Goal: Information Seeking & Learning: Check status

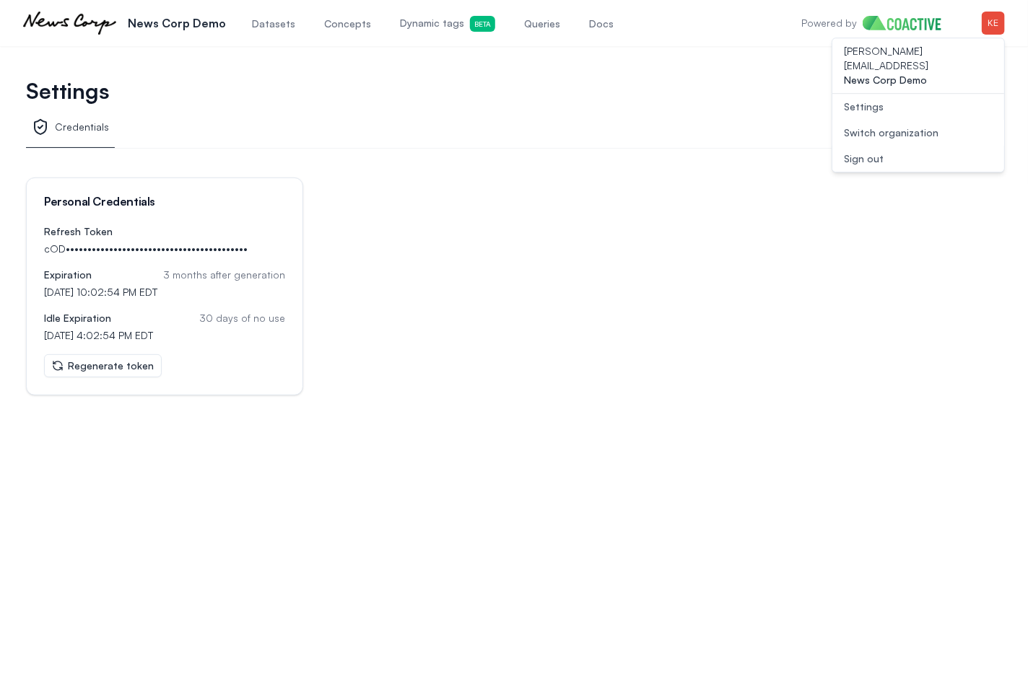
click at [426, 30] on span "Dynamic tags Beta" at bounding box center [447, 24] width 95 height 16
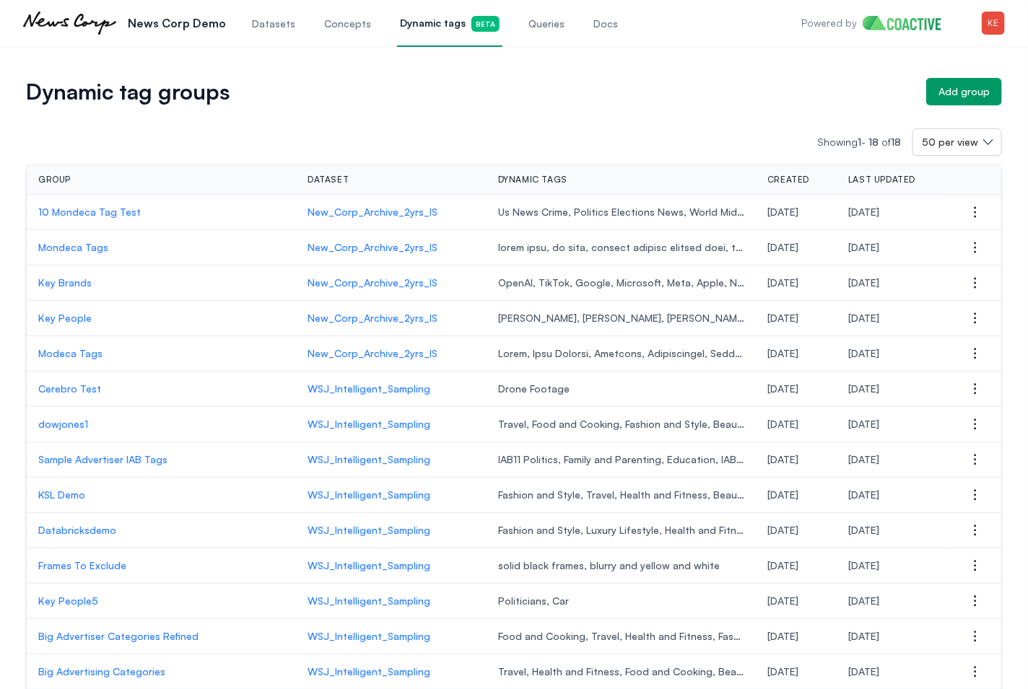
click at [70, 213] on p "10 Mondeca Tag Test" at bounding box center [161, 212] width 246 height 14
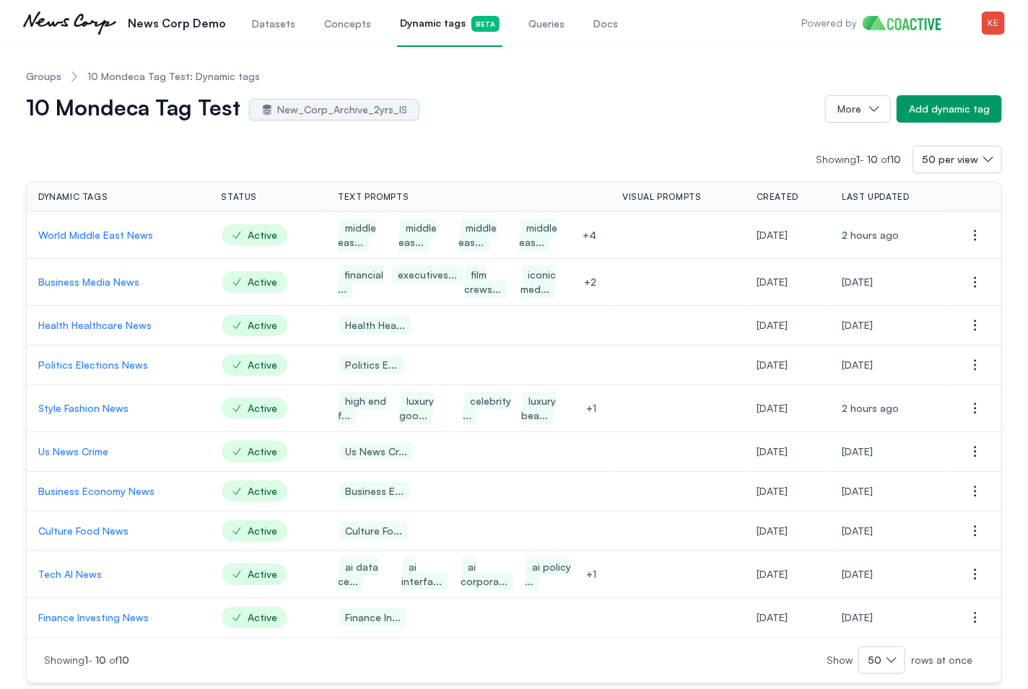
click at [538, 28] on span "Queries" at bounding box center [546, 24] width 36 height 14
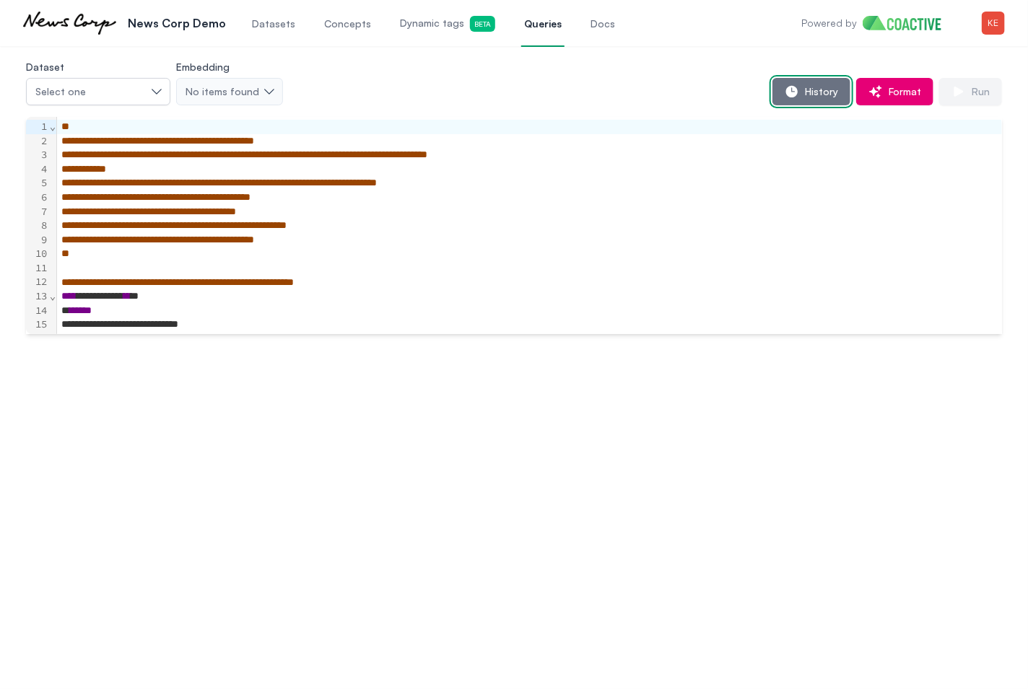
click at [830, 94] on span "History" at bounding box center [818, 91] width 39 height 14
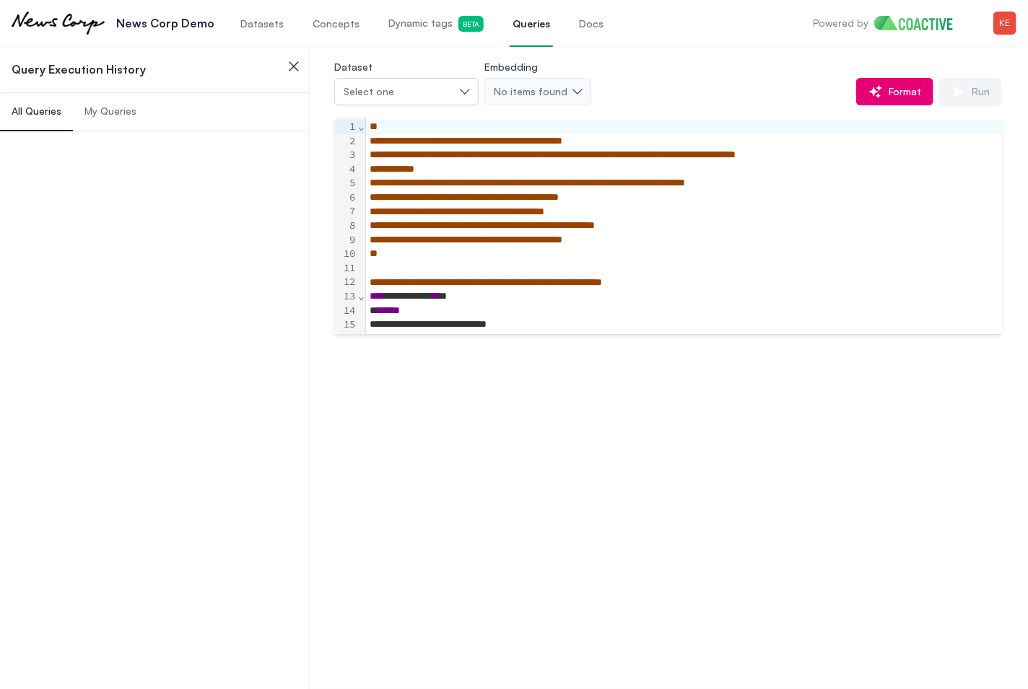
click at [113, 115] on span "My Queries" at bounding box center [110, 111] width 52 height 14
click at [115, 115] on span "My Queries" at bounding box center [110, 111] width 52 height 14
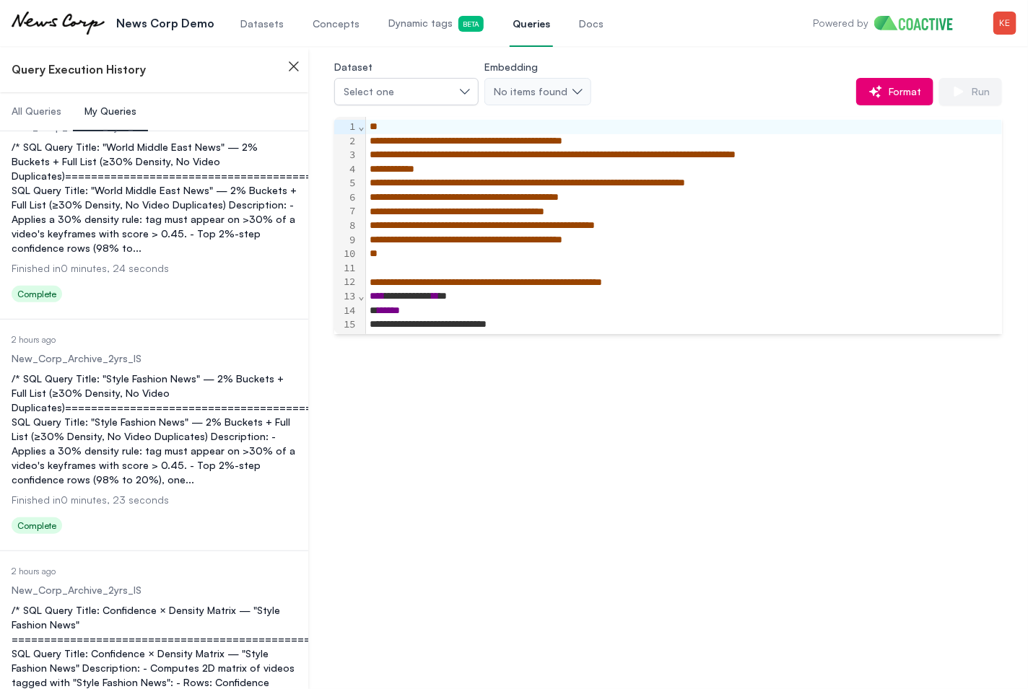
scroll to position [291, 0]
click at [128, 354] on dl "Date Executed 2 hours ago Dataset New_Corp_Archive_2yrs_IS Query /* SQL Query T…" at bounding box center [154, 435] width 285 height 205
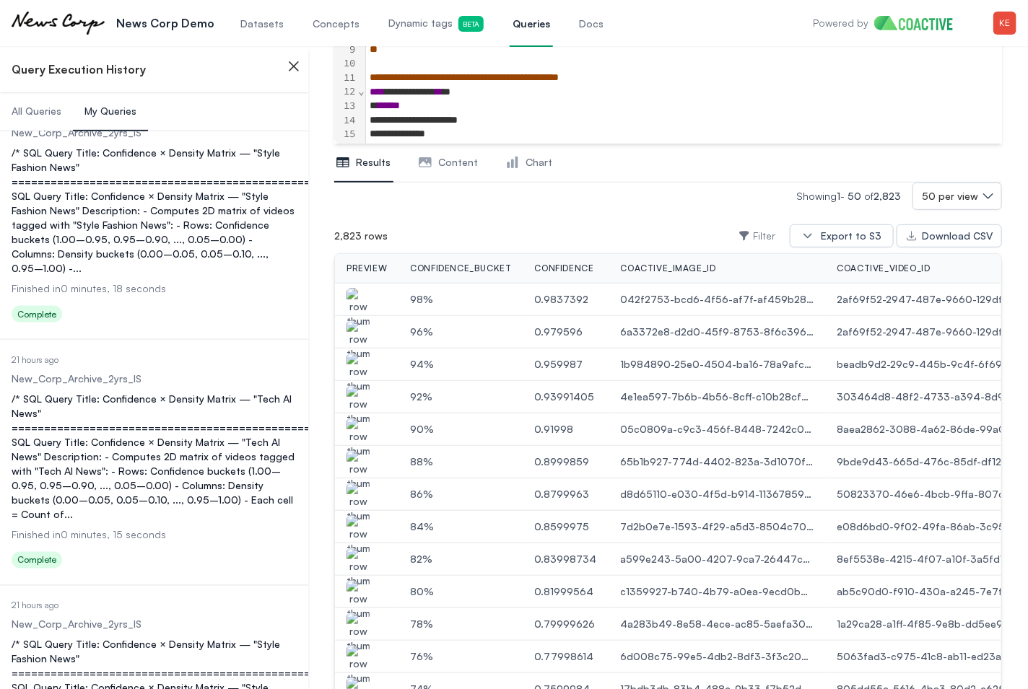
scroll to position [481, 0]
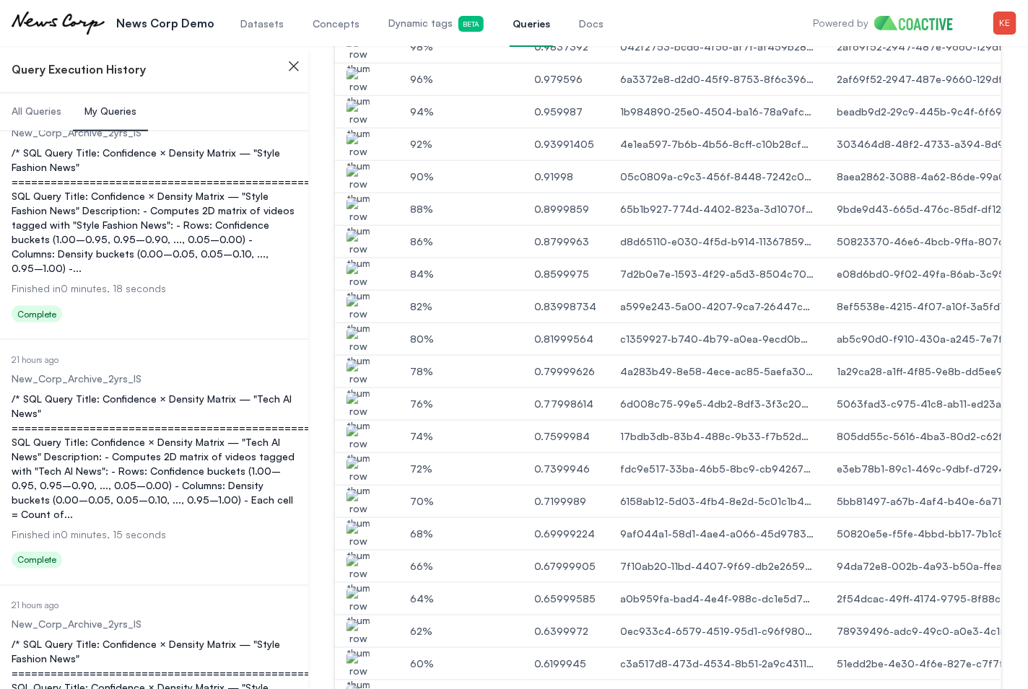
click at [361, 312] on img "button" at bounding box center [357, 315] width 23 height 40
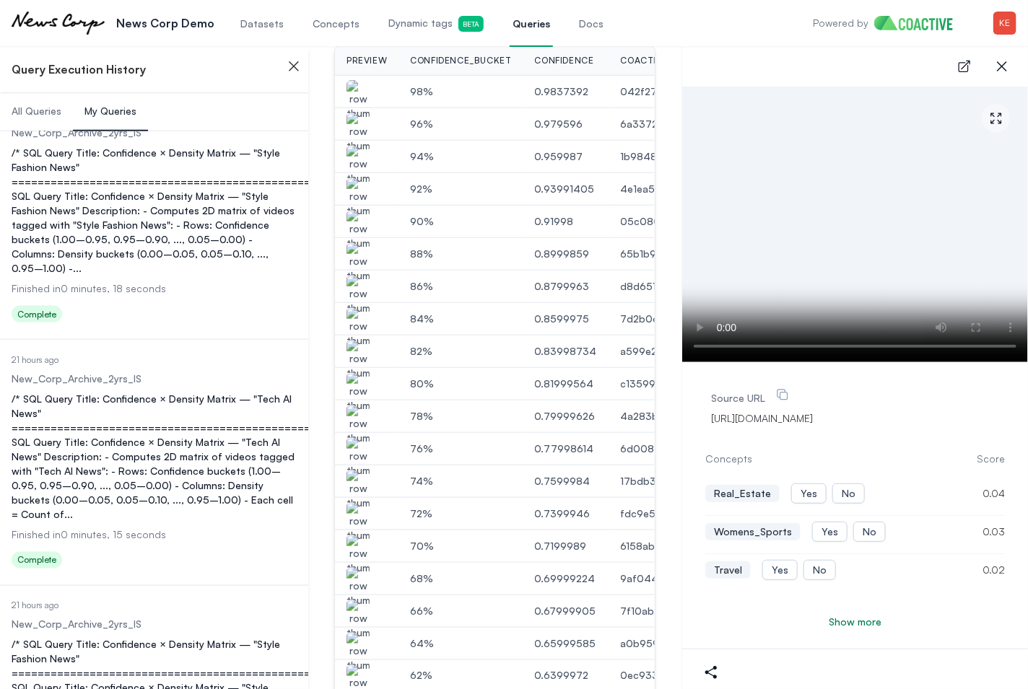
click at [364, 292] on img "button" at bounding box center [357, 295] width 23 height 40
click at [361, 380] on img "button" at bounding box center [357, 392] width 23 height 40
click at [358, 422] on img "button" at bounding box center [357, 425] width 23 height 40
click at [678, 341] on div "Close sidebar Query Execution History All Queries My Queries Date Executed 2 ho…" at bounding box center [514, 657] width 1028 height 2276
click at [1004, 68] on icon "button" at bounding box center [1001, 66] width 17 height 17
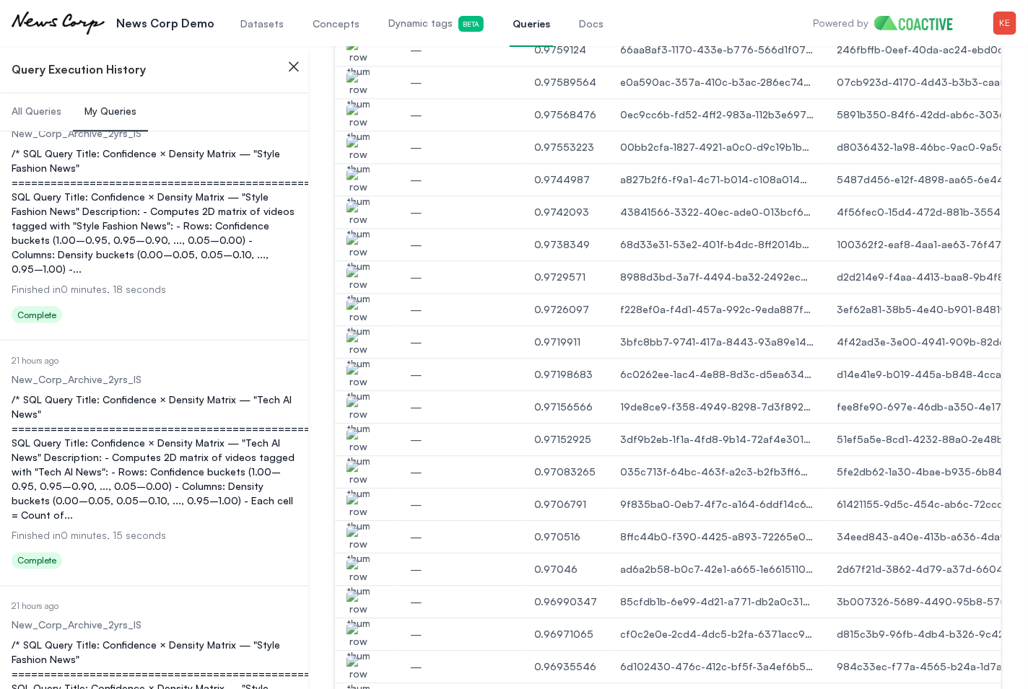
scroll to position [1528, 0]
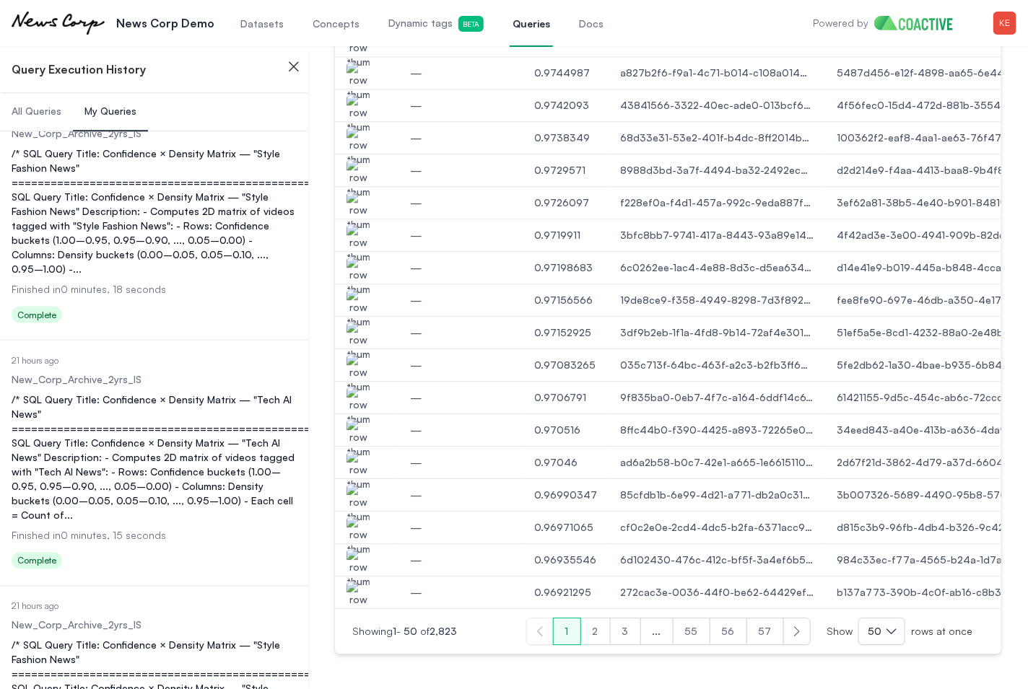
click at [697, 629] on button "55" at bounding box center [692, 631] width 38 height 27
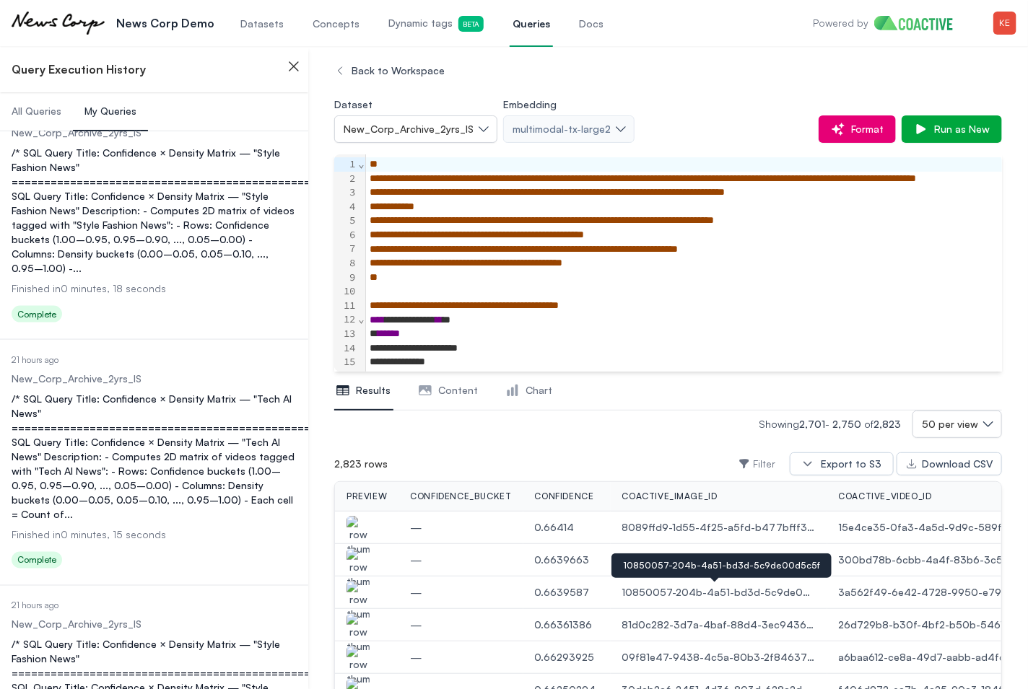
scroll to position [4, 0]
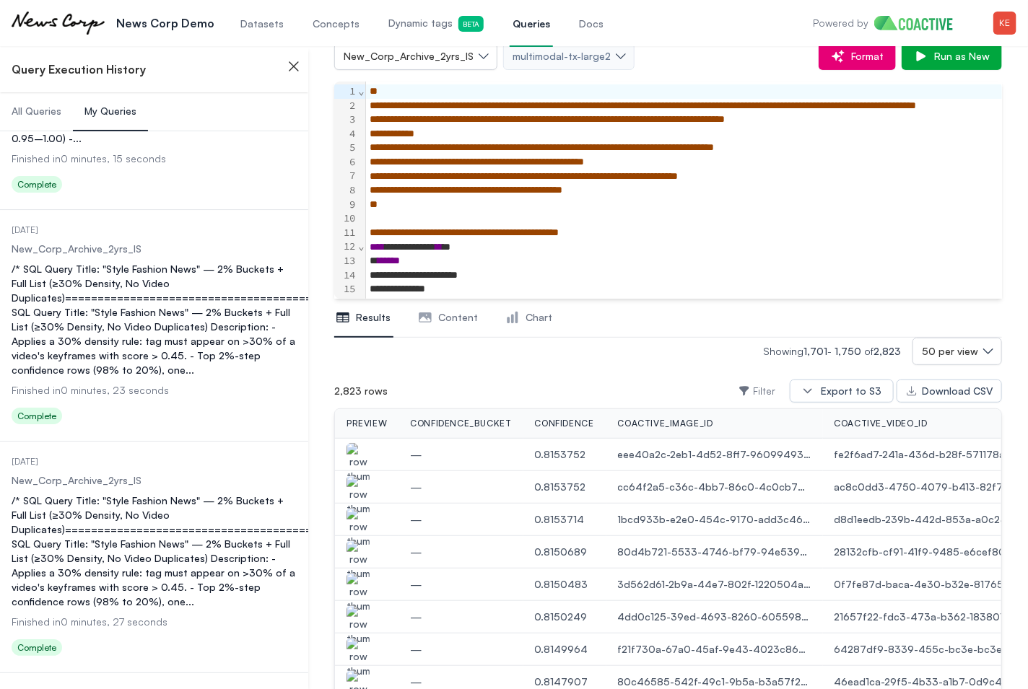
scroll to position [95, 0]
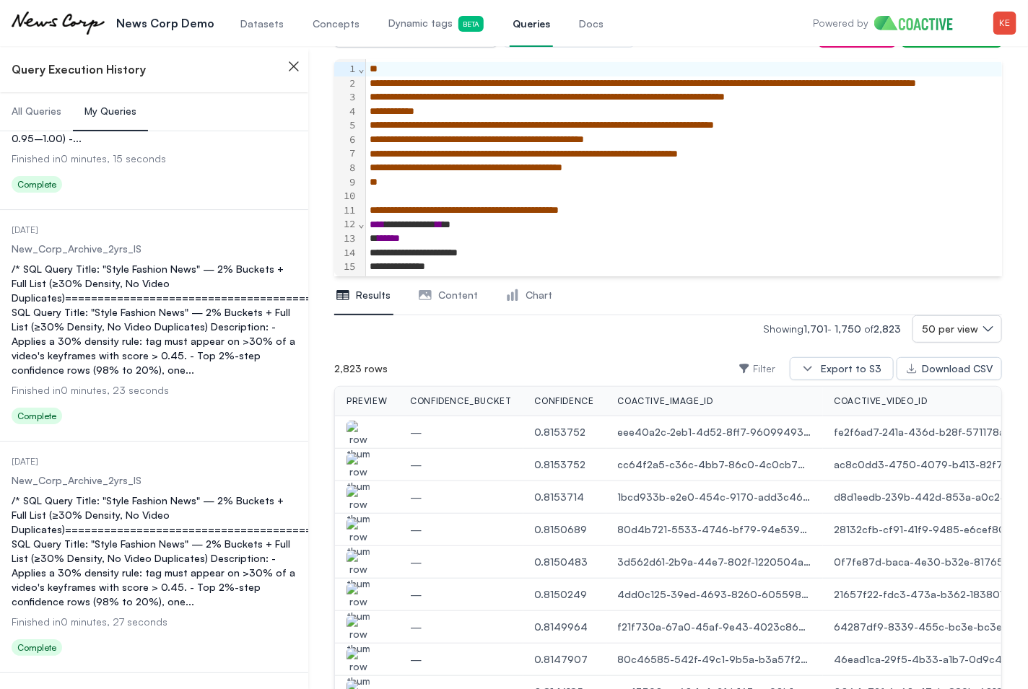
click at [363, 564] on img "button" at bounding box center [357, 571] width 23 height 40
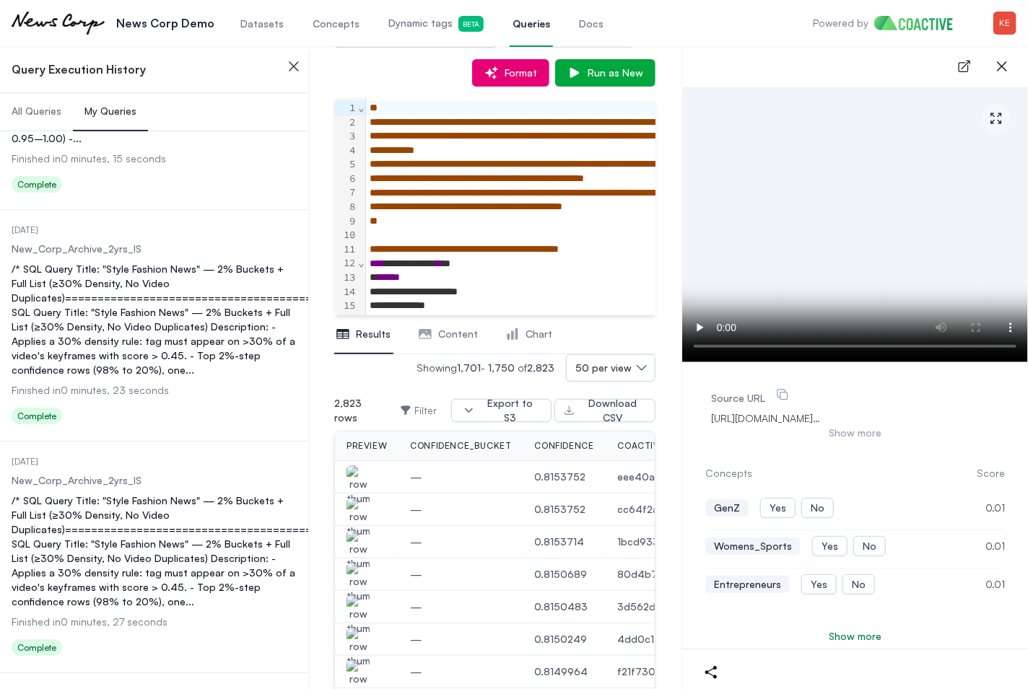
click at [365, 569] on img "button" at bounding box center [357, 583] width 23 height 40
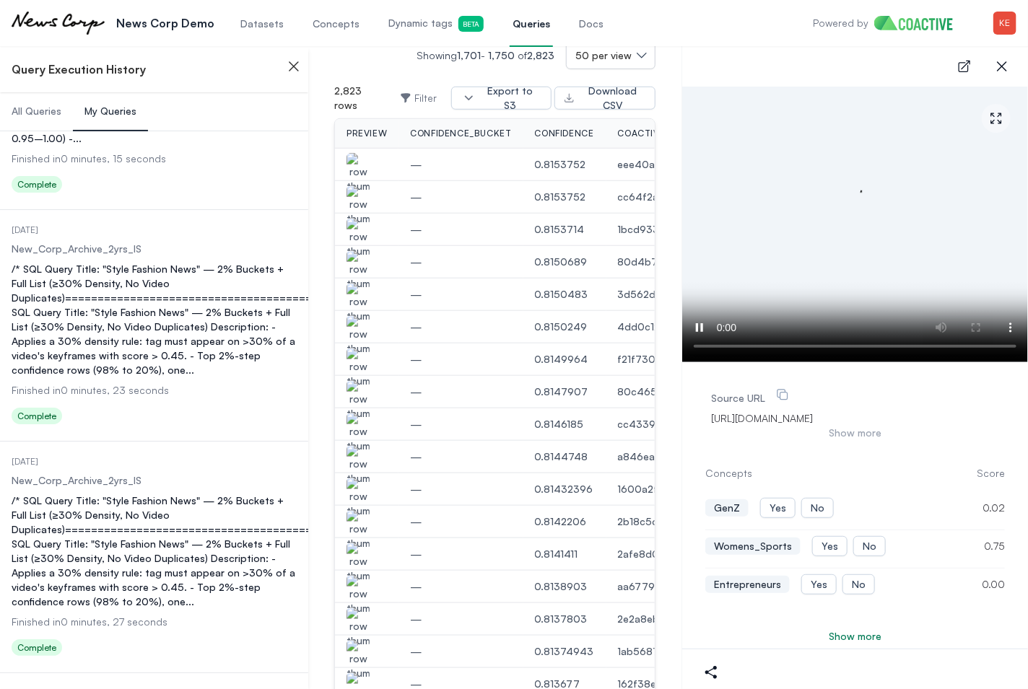
scroll to position [420, 0]
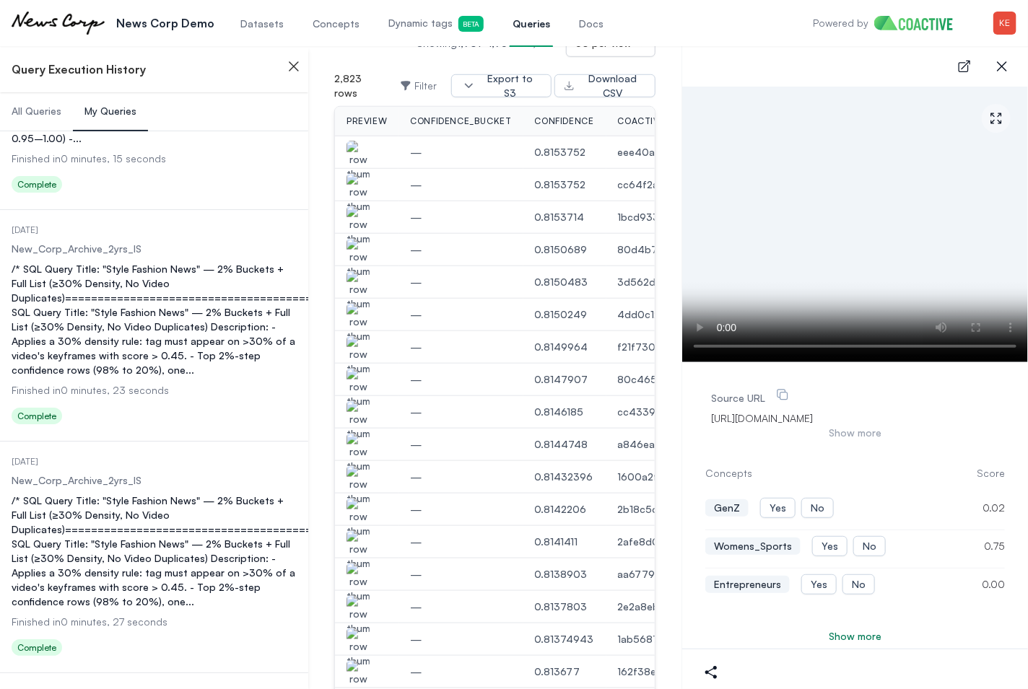
click at [354, 474] on img "button" at bounding box center [357, 485] width 23 height 40
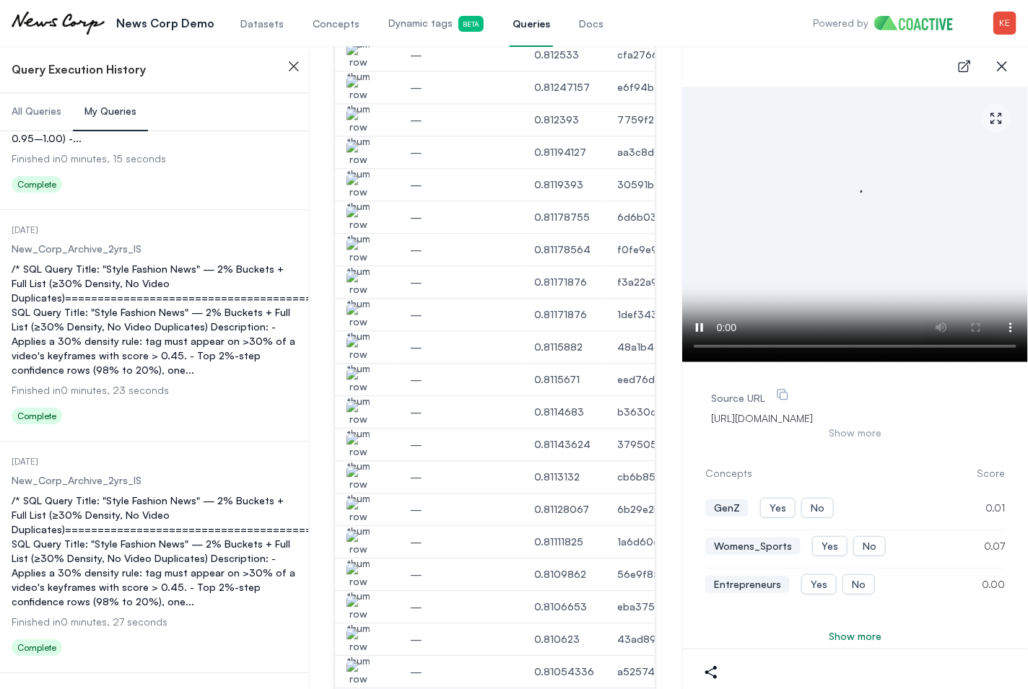
scroll to position [1589, 0]
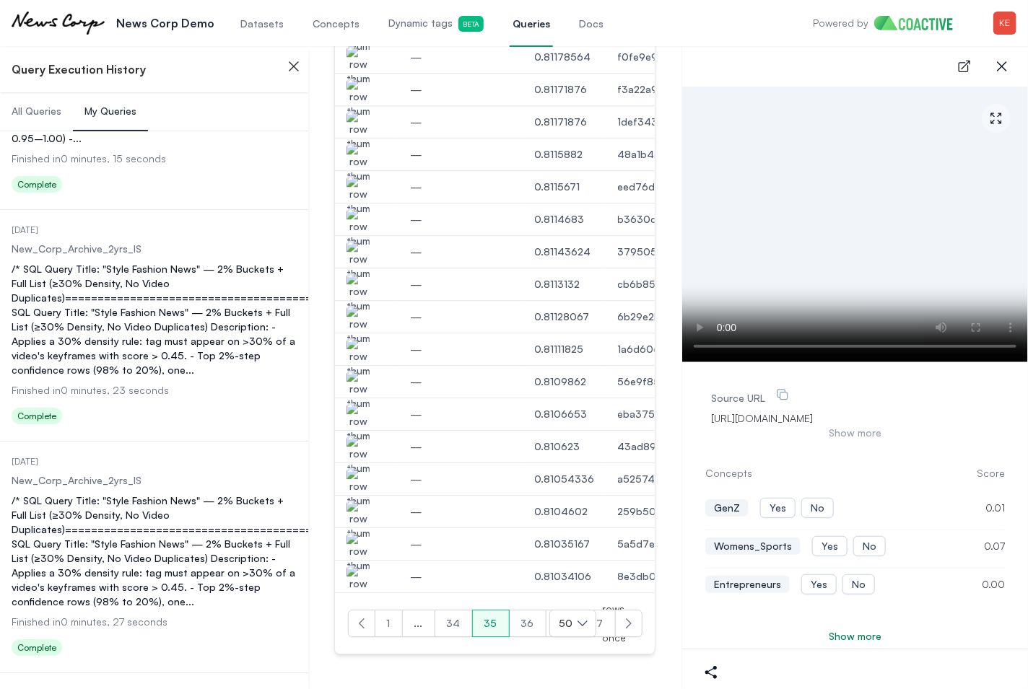
click at [458, 620] on button "34" at bounding box center [453, 623] width 38 height 27
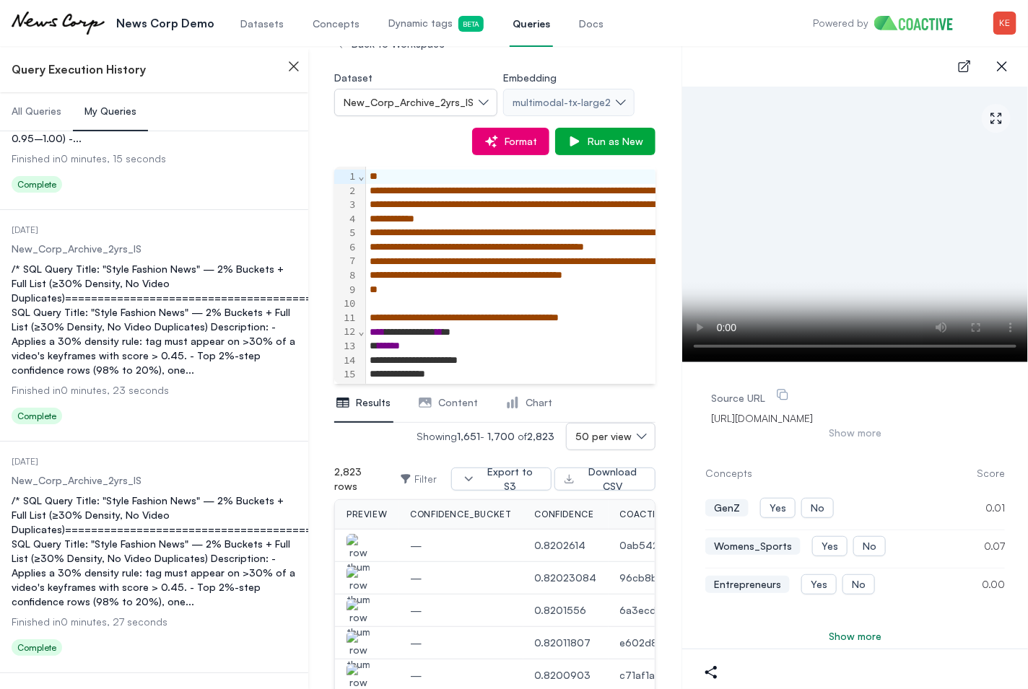
scroll to position [72, 0]
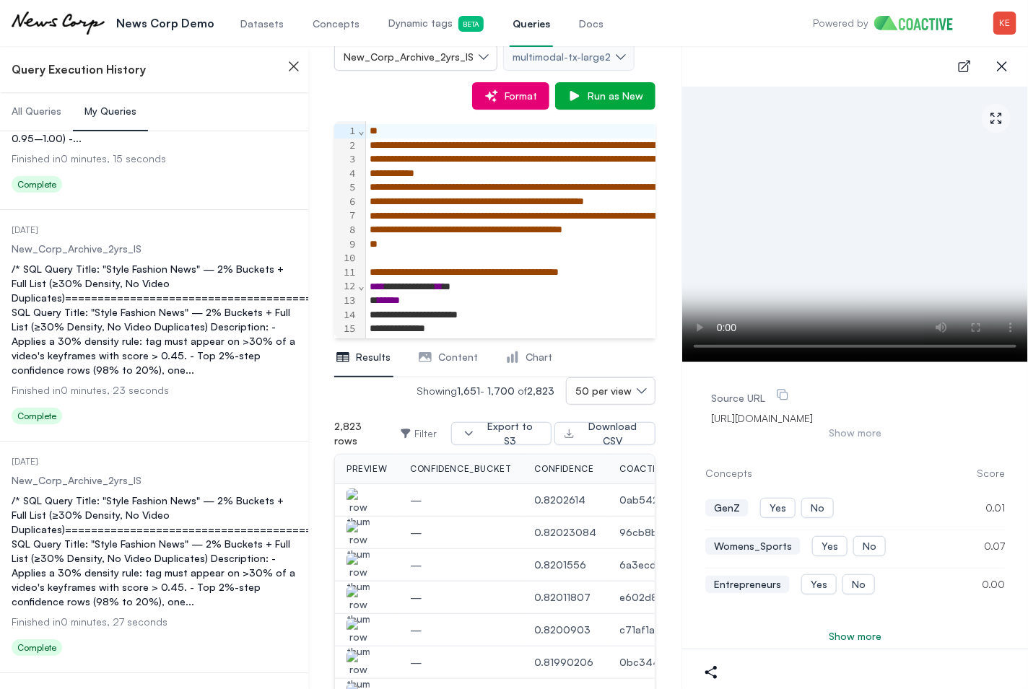
click at [351, 538] on img "button" at bounding box center [357, 541] width 23 height 40
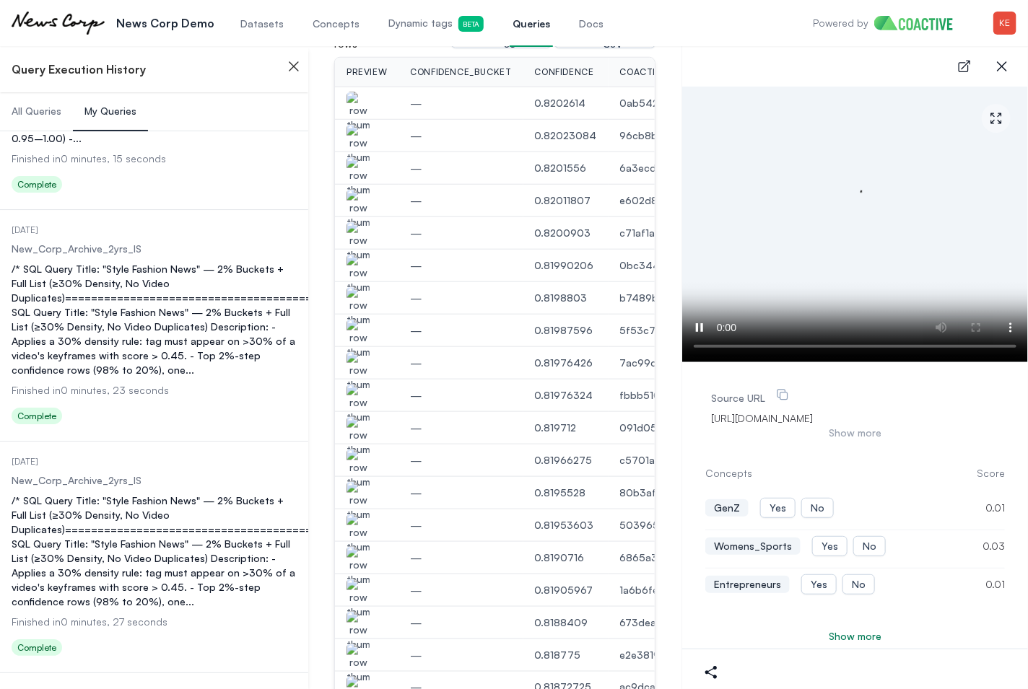
scroll to position [483, 0]
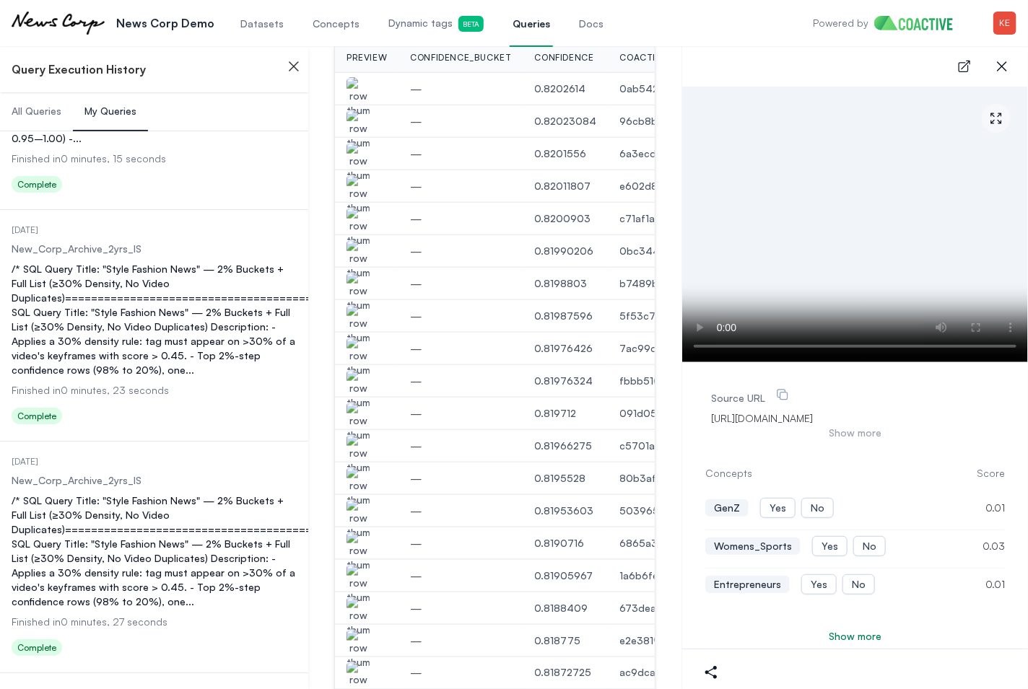
click at [359, 536] on img "button" at bounding box center [357, 552] width 23 height 40
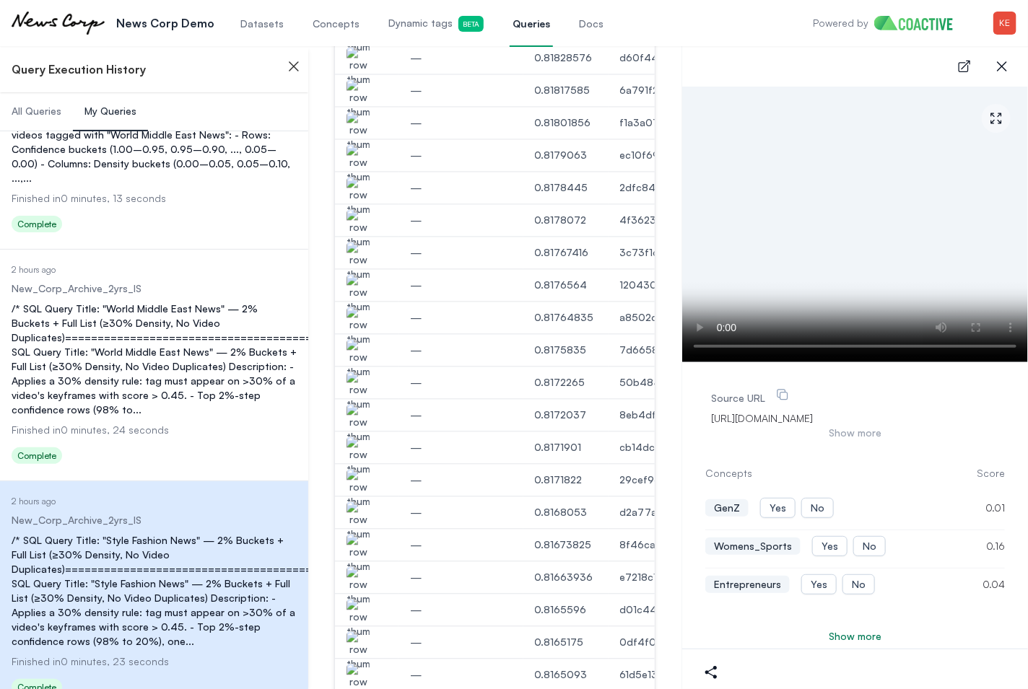
scroll to position [1589, 0]
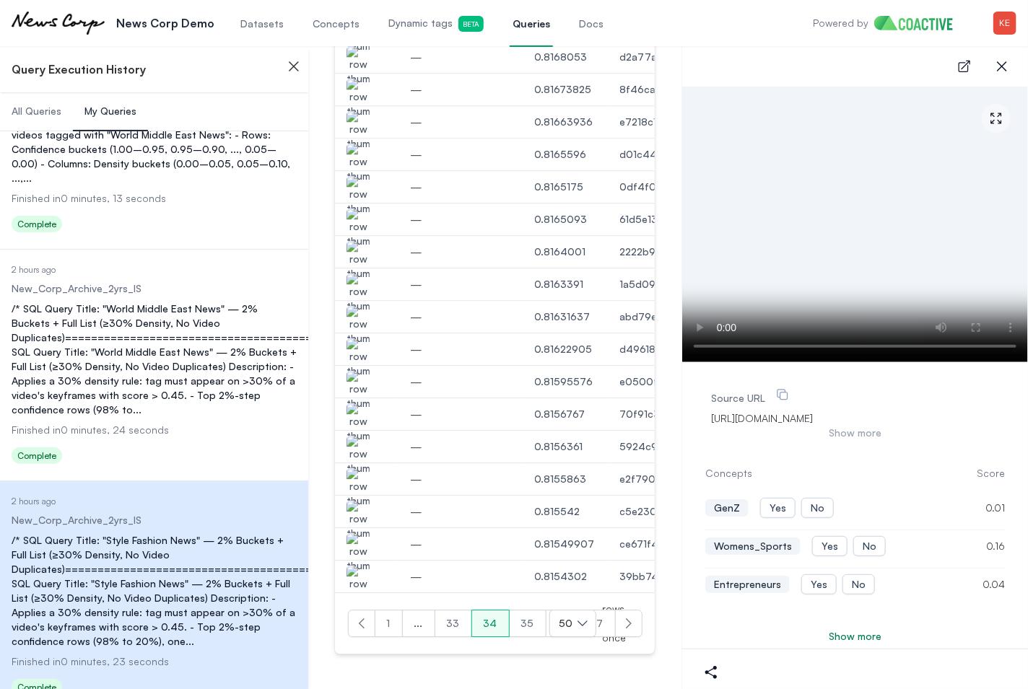
click at [458, 625] on button "33" at bounding box center [453, 623] width 38 height 27
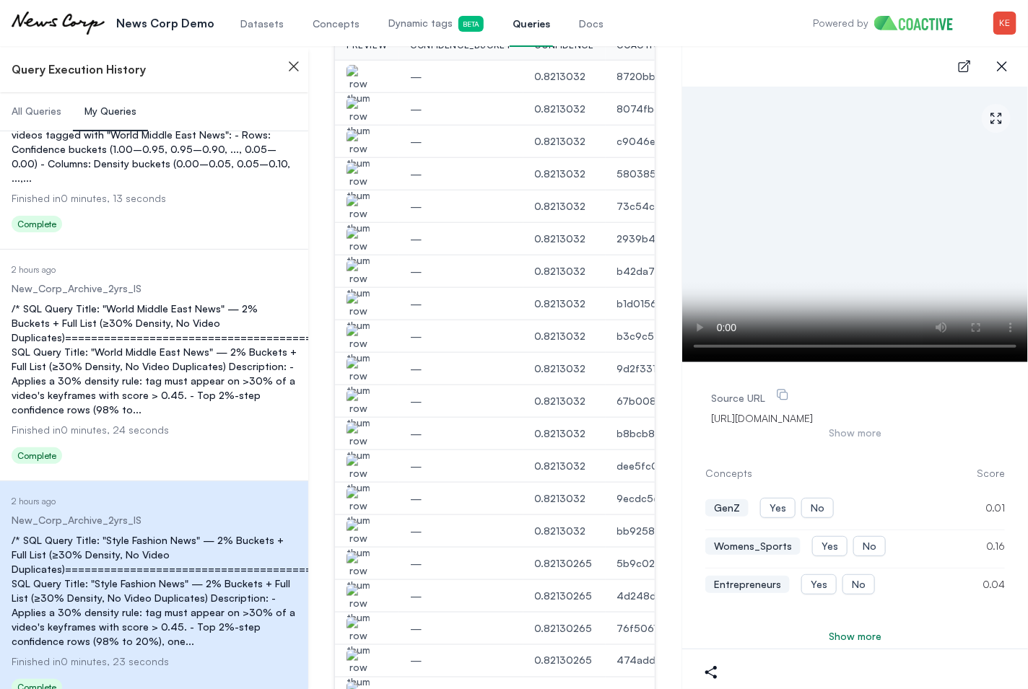
scroll to position [651, 0]
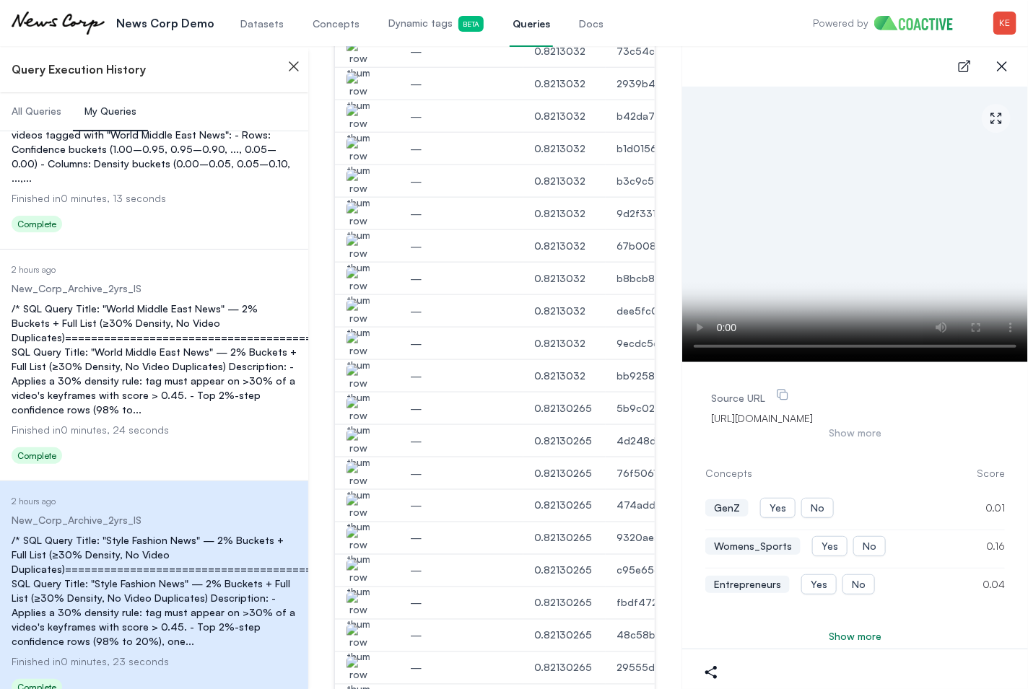
click at [362, 538] on img "button" at bounding box center [357, 547] width 23 height 40
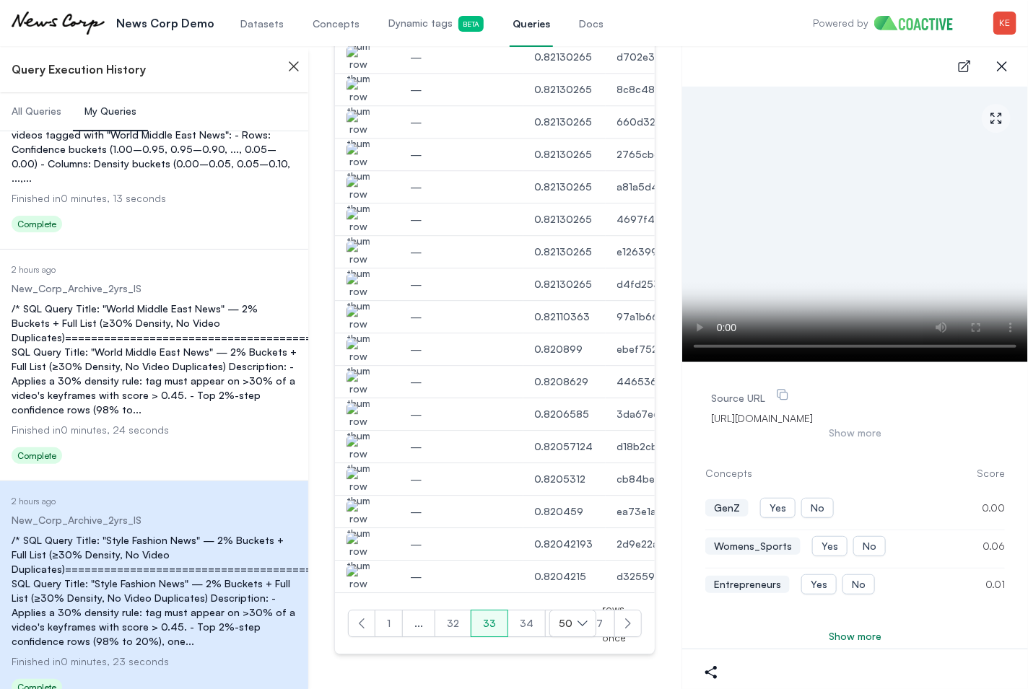
click at [463, 621] on button "32" at bounding box center [452, 623] width 37 height 27
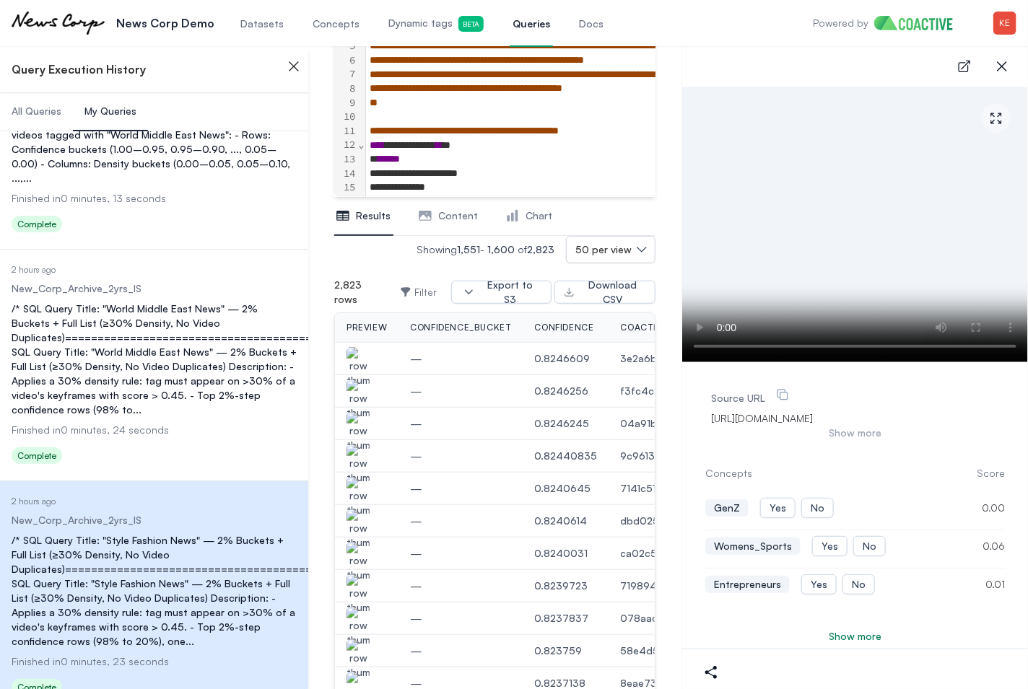
scroll to position [224, 0]
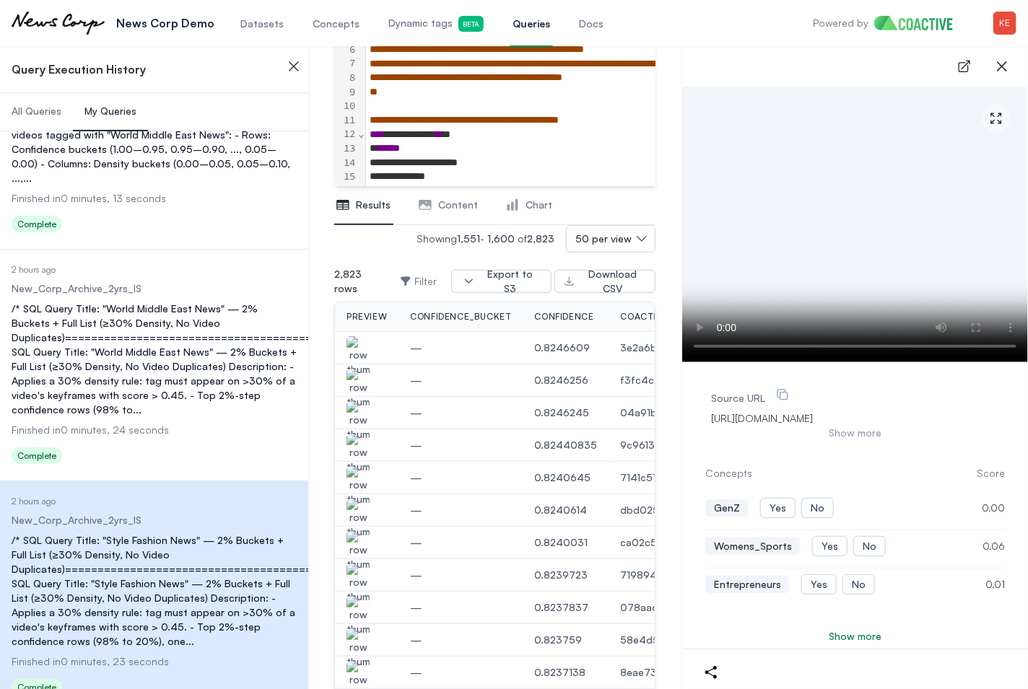
click at [359, 351] on img "button" at bounding box center [357, 356] width 23 height 40
click at [352, 451] on img "button" at bounding box center [357, 454] width 23 height 40
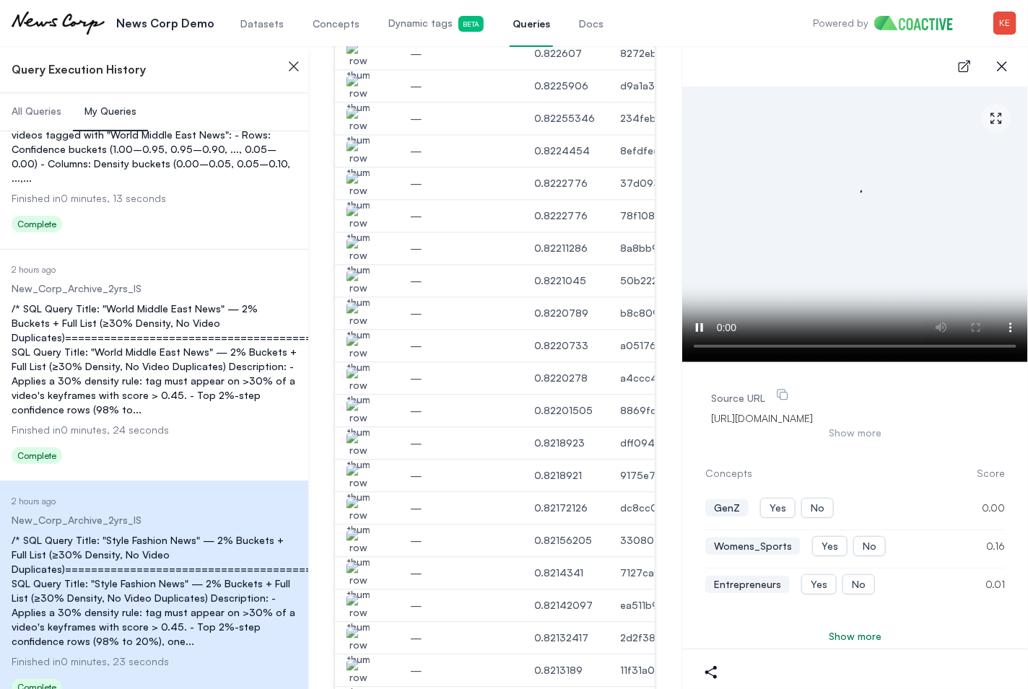
scroll to position [1200, 0]
click at [360, 287] on img "button" at bounding box center [357, 290] width 23 height 40
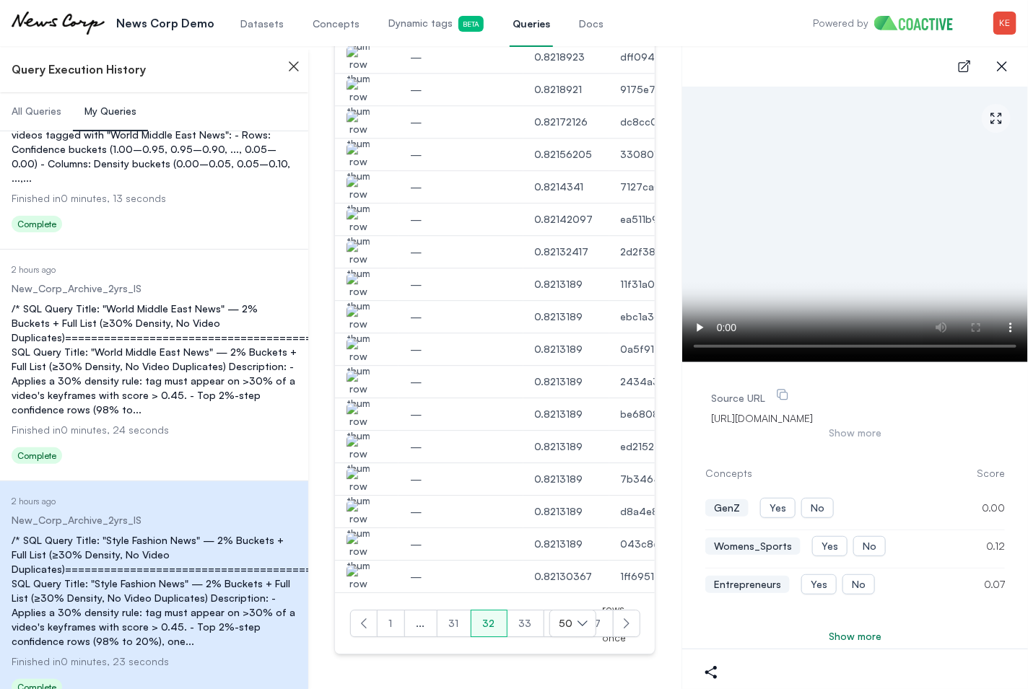
click at [452, 635] on button "31" at bounding box center [454, 623] width 35 height 27
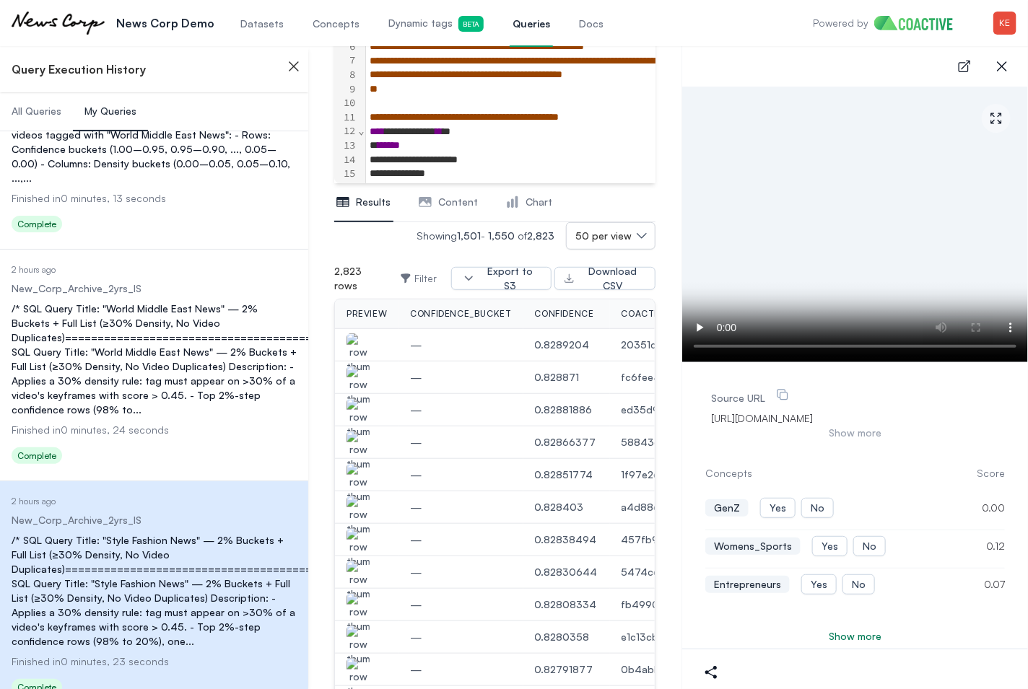
scroll to position [229, 0]
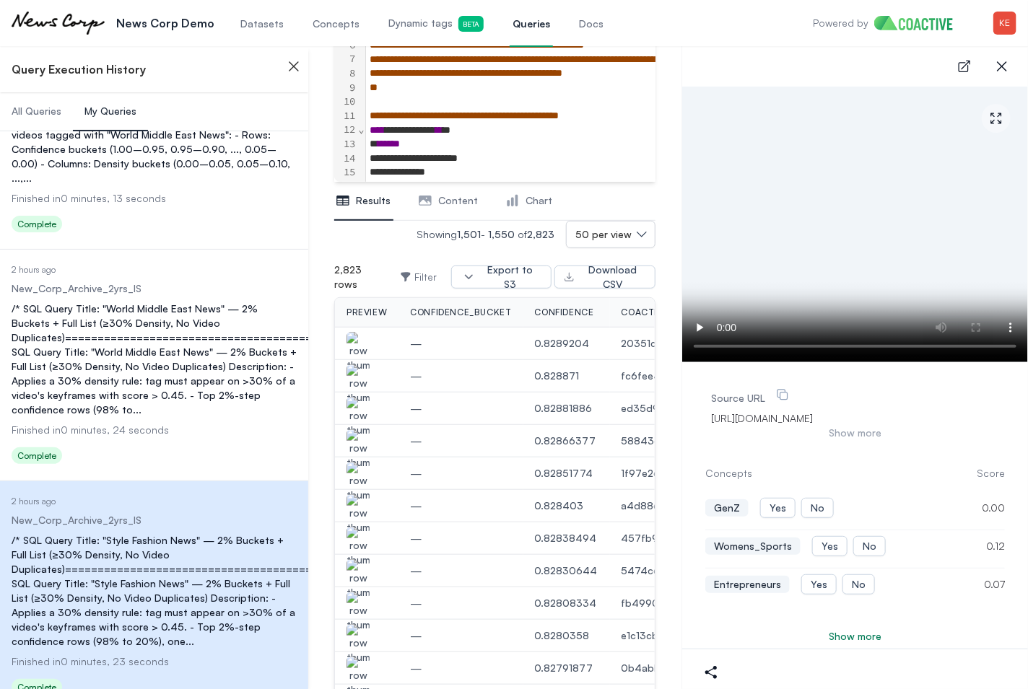
click at [349, 374] on img "button" at bounding box center [357, 384] width 23 height 40
click at [354, 569] on img "button" at bounding box center [357, 579] width 23 height 40
click at [364, 546] on img "button" at bounding box center [357, 547] width 23 height 40
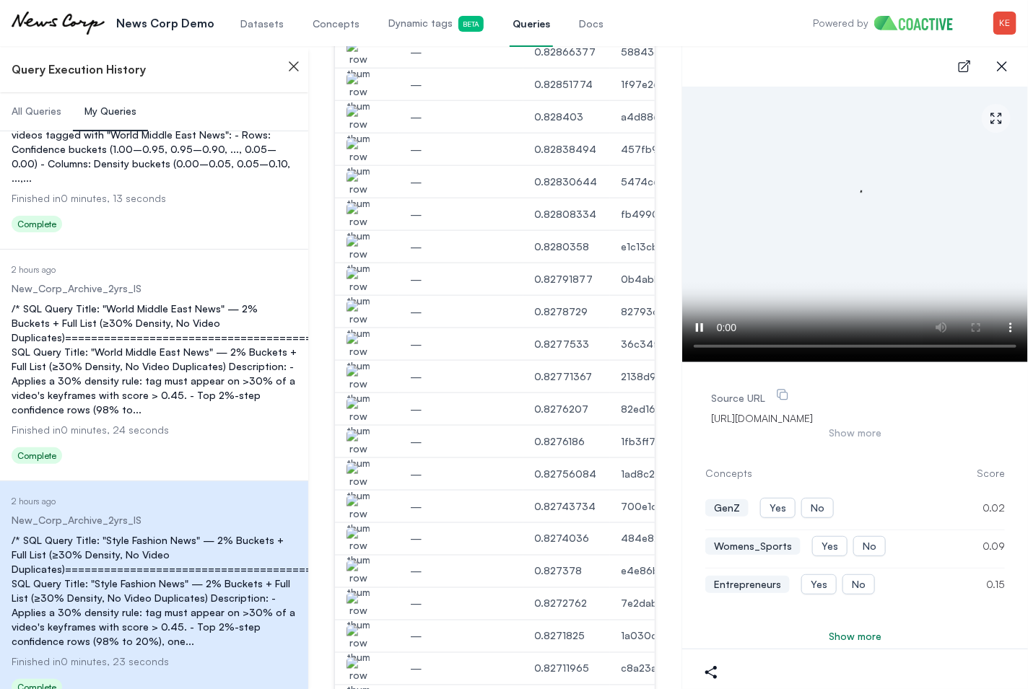
scroll to position [742, 0]
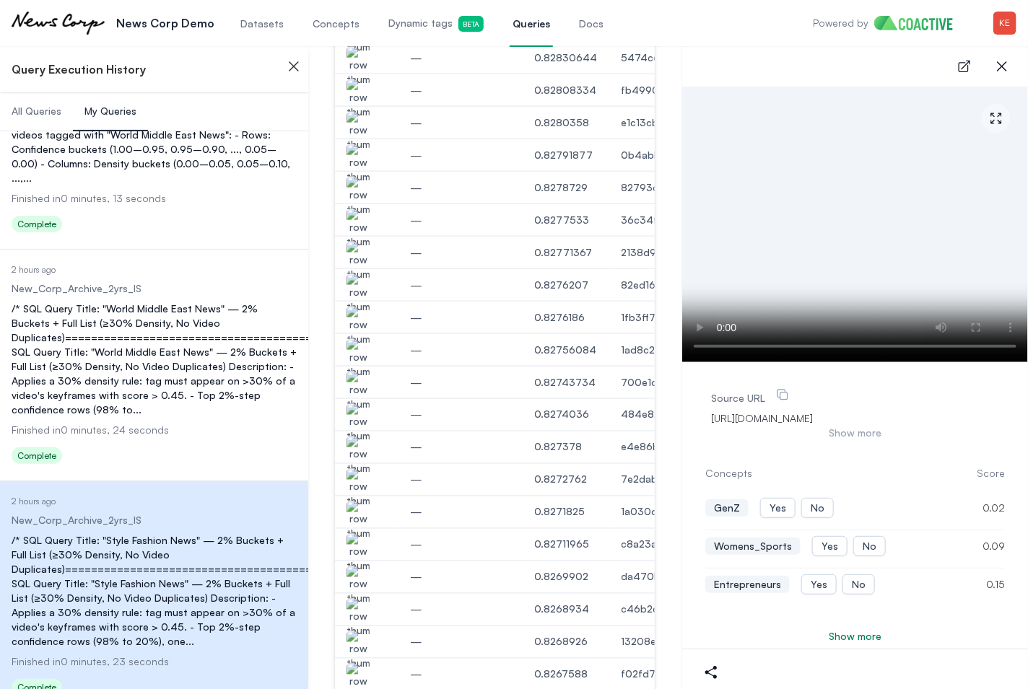
click at [366, 514] on img "button" at bounding box center [357, 521] width 23 height 40
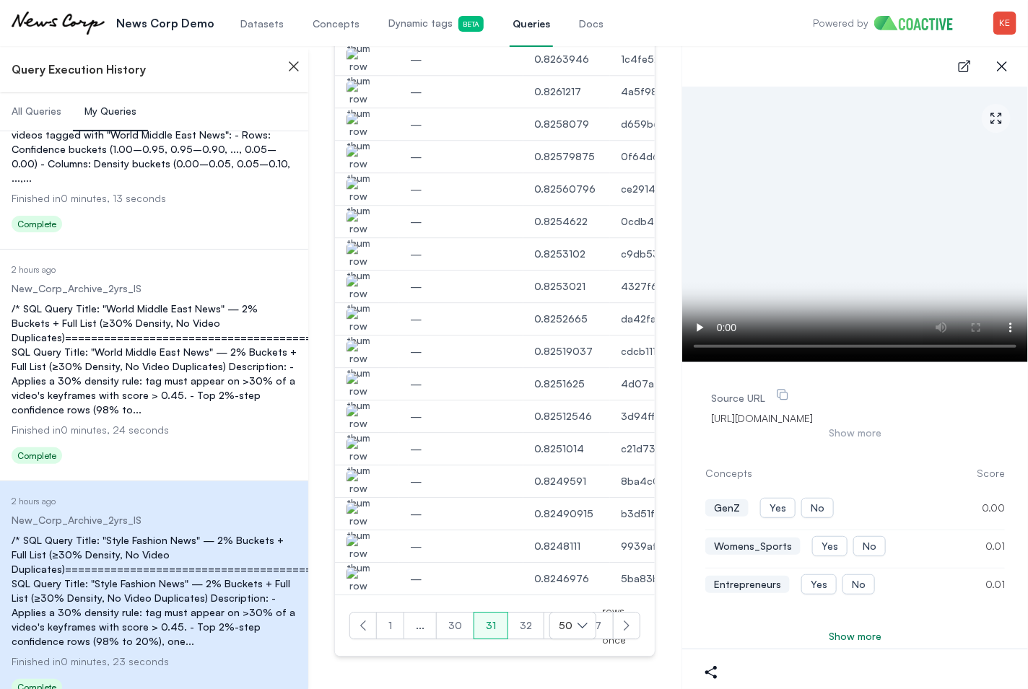
click at [458, 634] on button "30" at bounding box center [455, 625] width 38 height 27
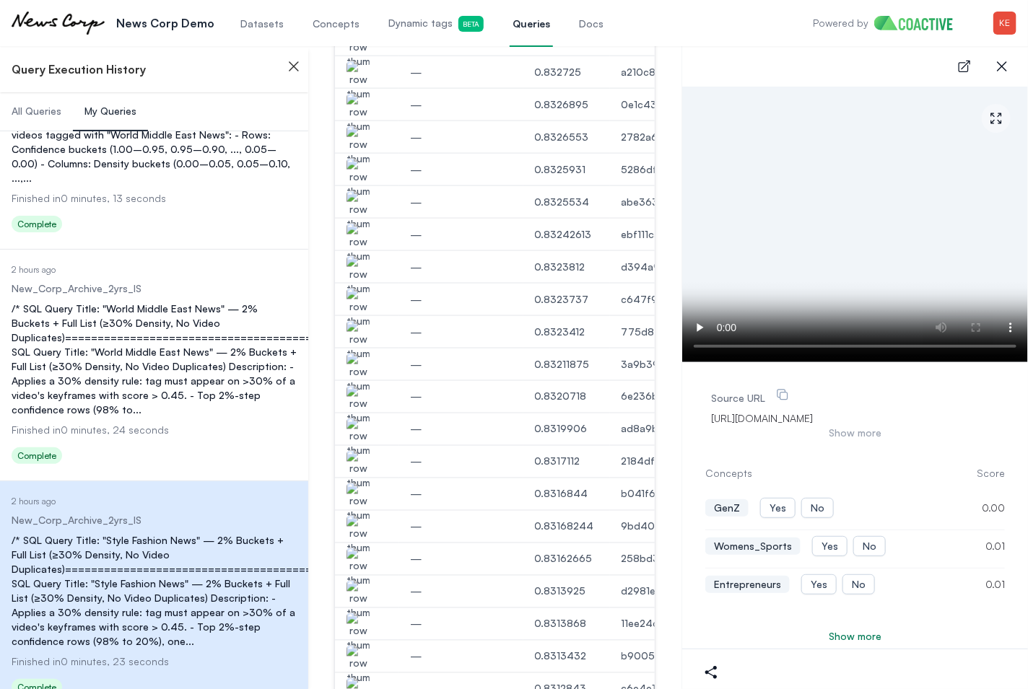
scroll to position [914, 0]
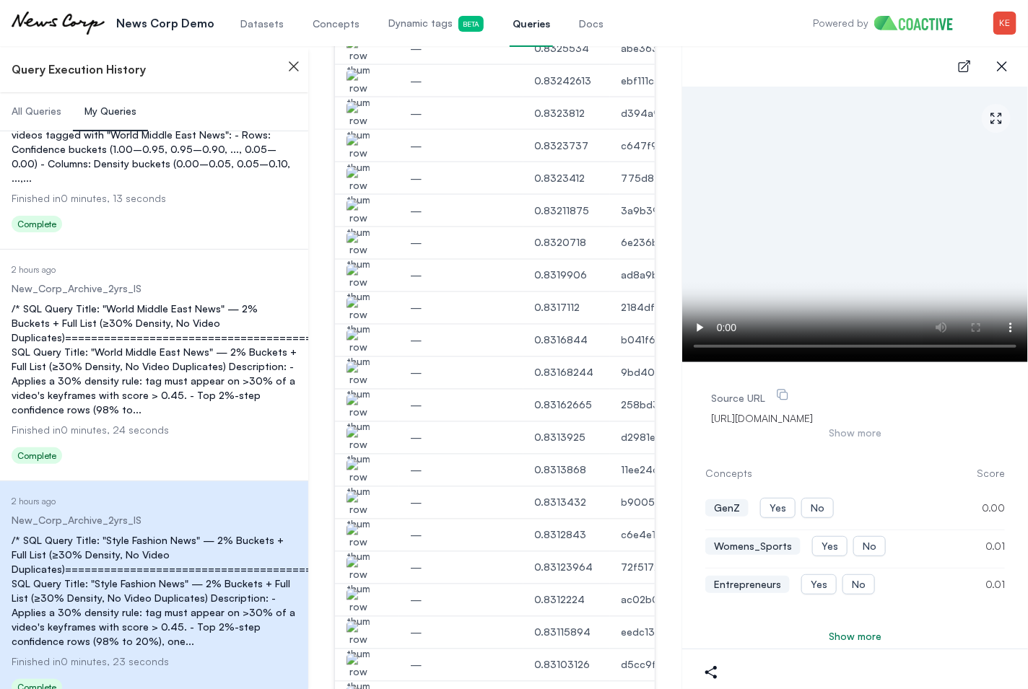
click at [362, 604] on img "button" at bounding box center [357, 609] width 23 height 40
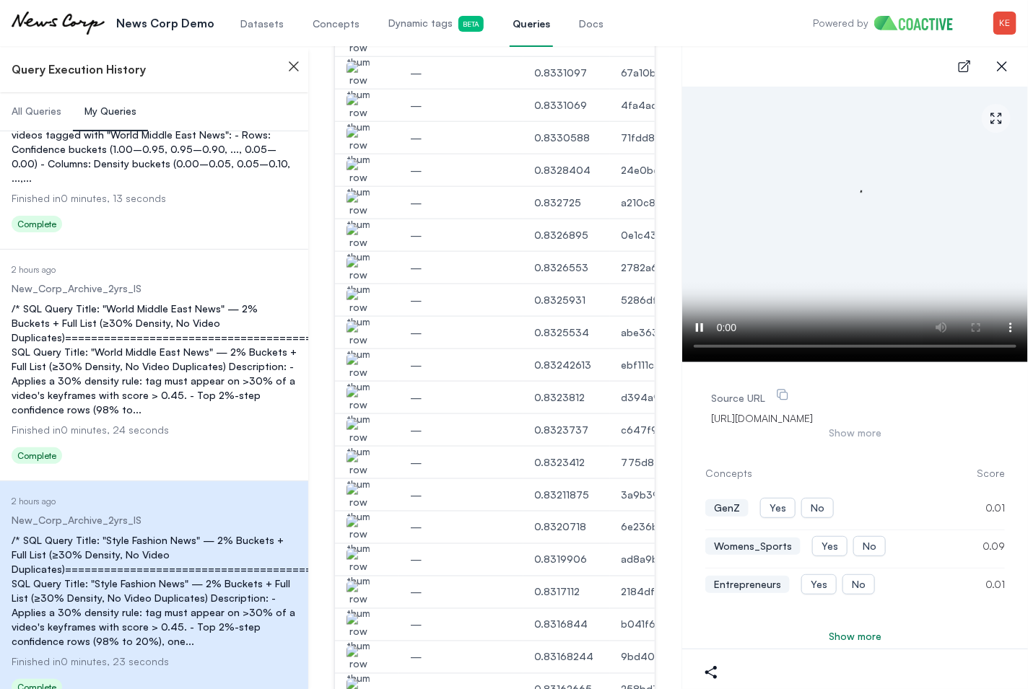
scroll to position [1589, 0]
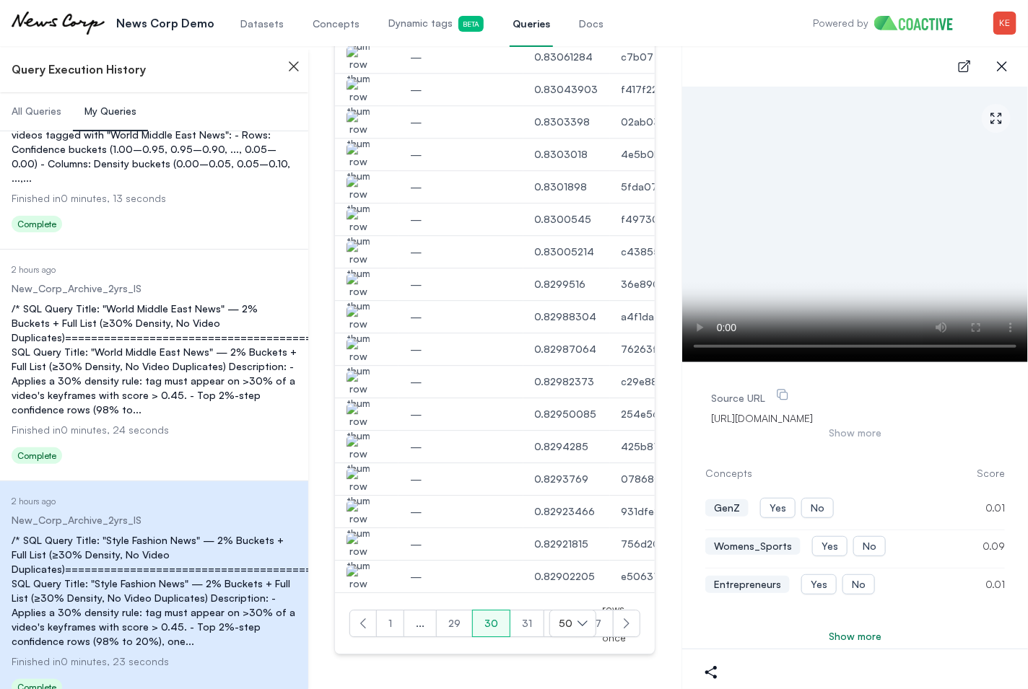
click at [391, 626] on button "1" at bounding box center [390, 623] width 28 height 27
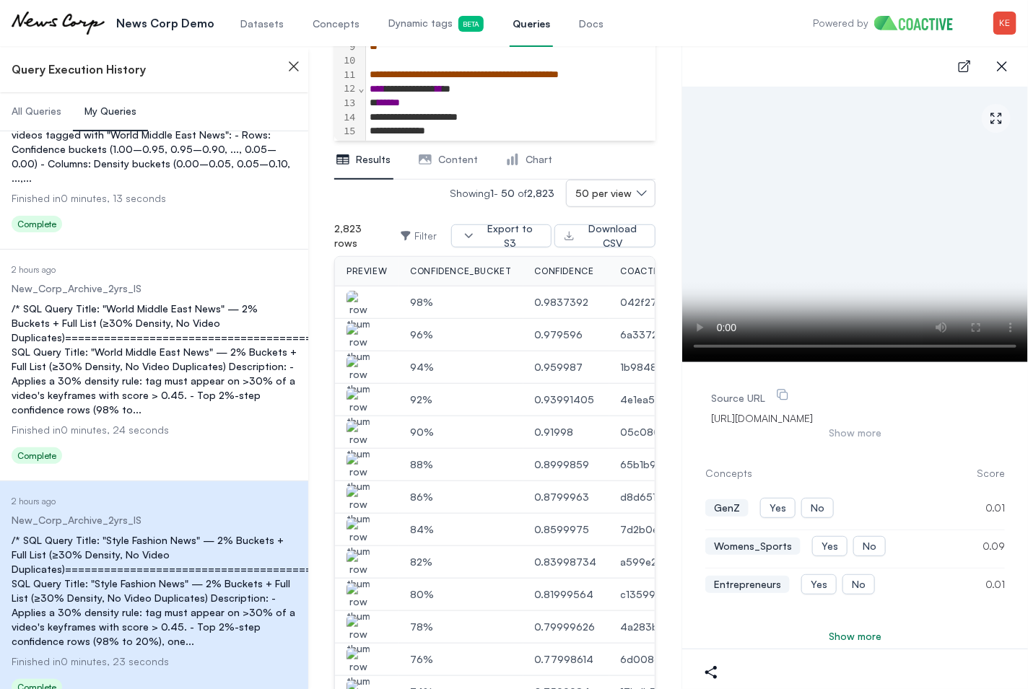
scroll to position [380, 0]
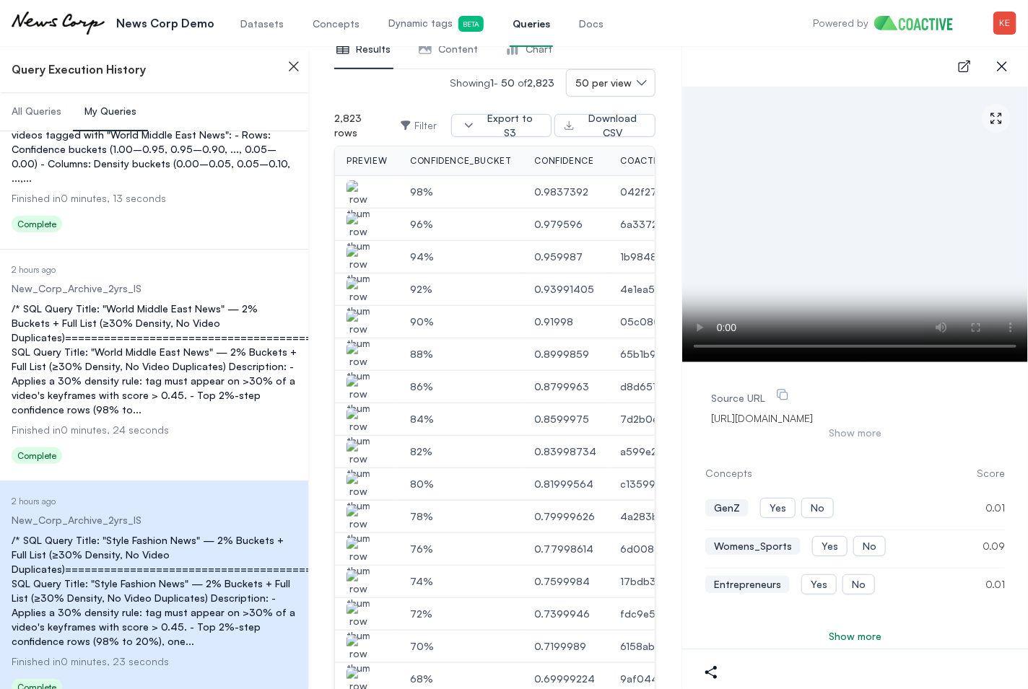
click at [362, 294] on img "button" at bounding box center [357, 298] width 23 height 40
click at [357, 346] on img "button" at bounding box center [357, 363] width 23 height 40
click at [360, 454] on img "button" at bounding box center [357, 460] width 23 height 40
click at [362, 510] on img "button" at bounding box center [357, 525] width 23 height 40
click at [356, 546] on img "button" at bounding box center [357, 558] width 23 height 40
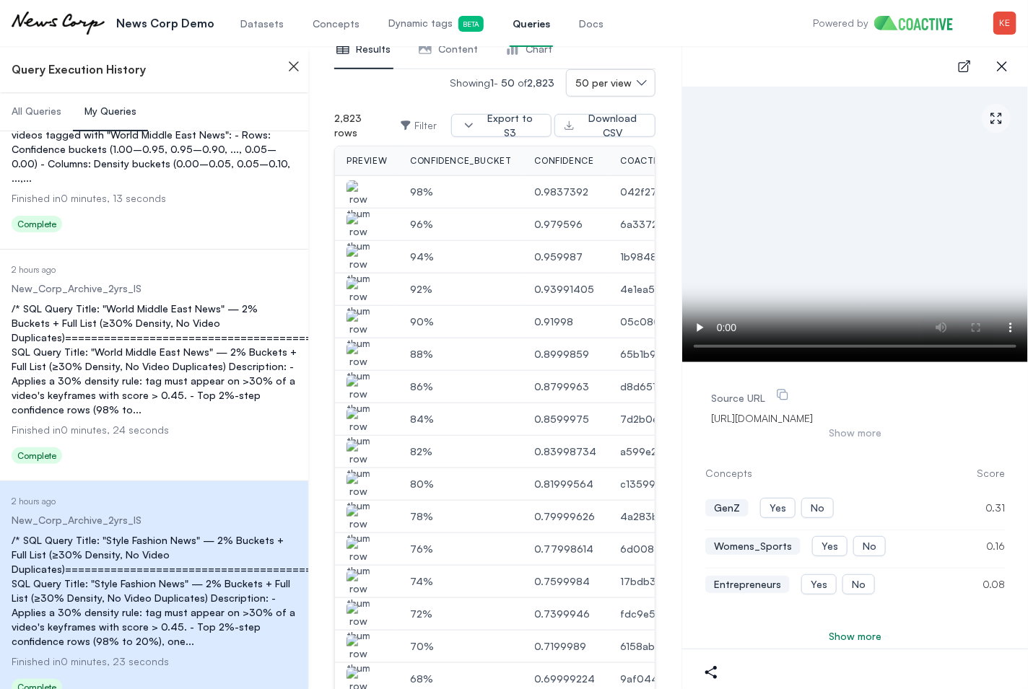
click at [364, 356] on img "button" at bounding box center [357, 363] width 23 height 40
click at [361, 396] on img "button" at bounding box center [357, 395] width 23 height 40
click at [362, 420] on img "button" at bounding box center [357, 428] width 23 height 40
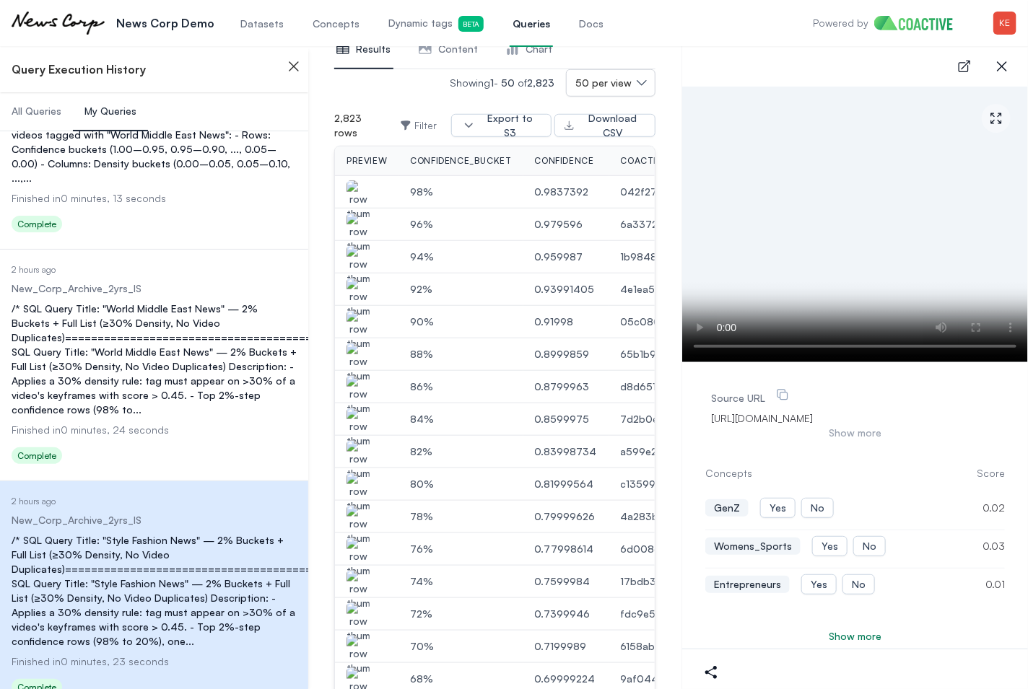
click at [355, 393] on img "button" at bounding box center [357, 395] width 23 height 40
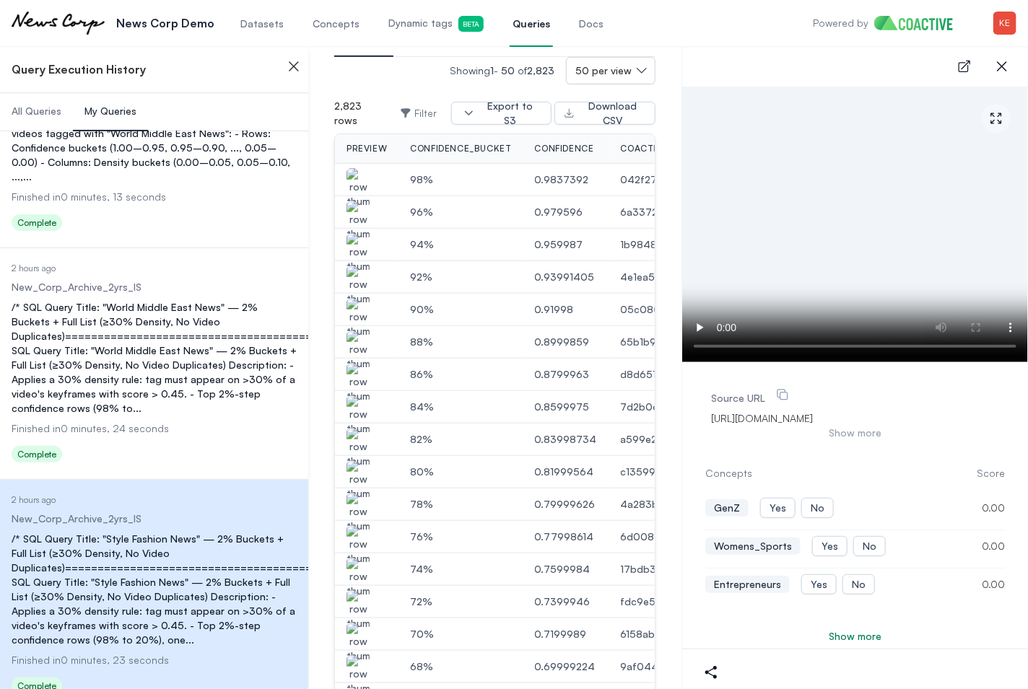
click at [362, 474] on img "button" at bounding box center [357, 480] width 23 height 40
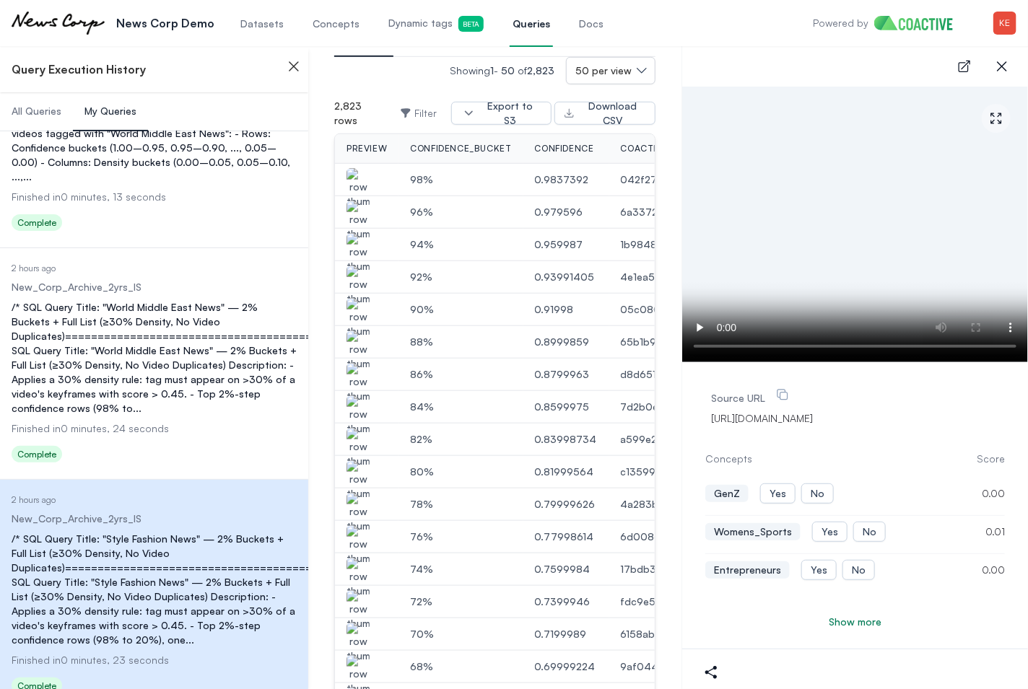
click at [362, 509] on img "button" at bounding box center [357, 513] width 23 height 40
click at [352, 537] on img "button" at bounding box center [357, 545] width 23 height 40
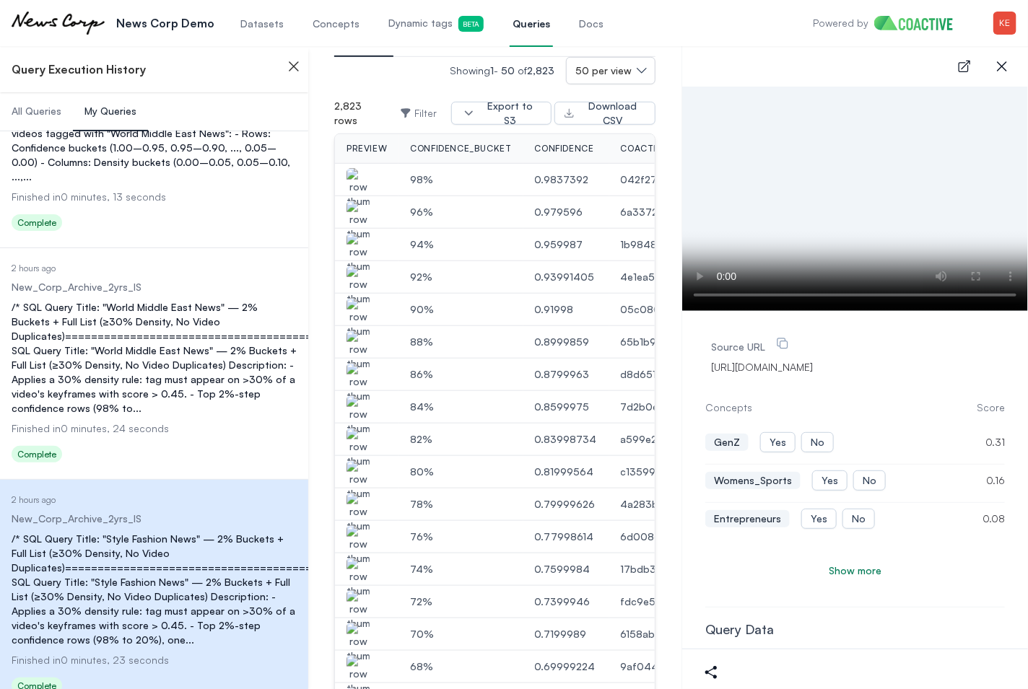
scroll to position [416, 0]
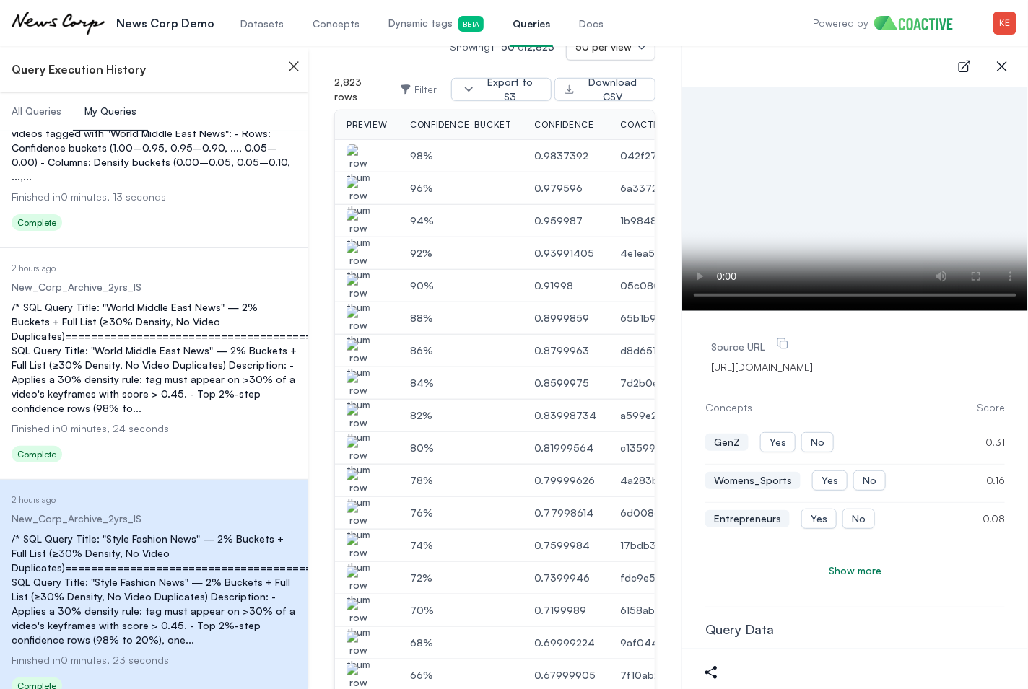
drag, startPoint x: 936, startPoint y: 45, endPoint x: 943, endPoint y: 48, distance: 7.8
click at [937, 45] on div "Powered by Open user menu" at bounding box center [914, 23] width 203 height 46
click at [1001, 69] on icon "button" at bounding box center [1001, 66] width 17 height 17
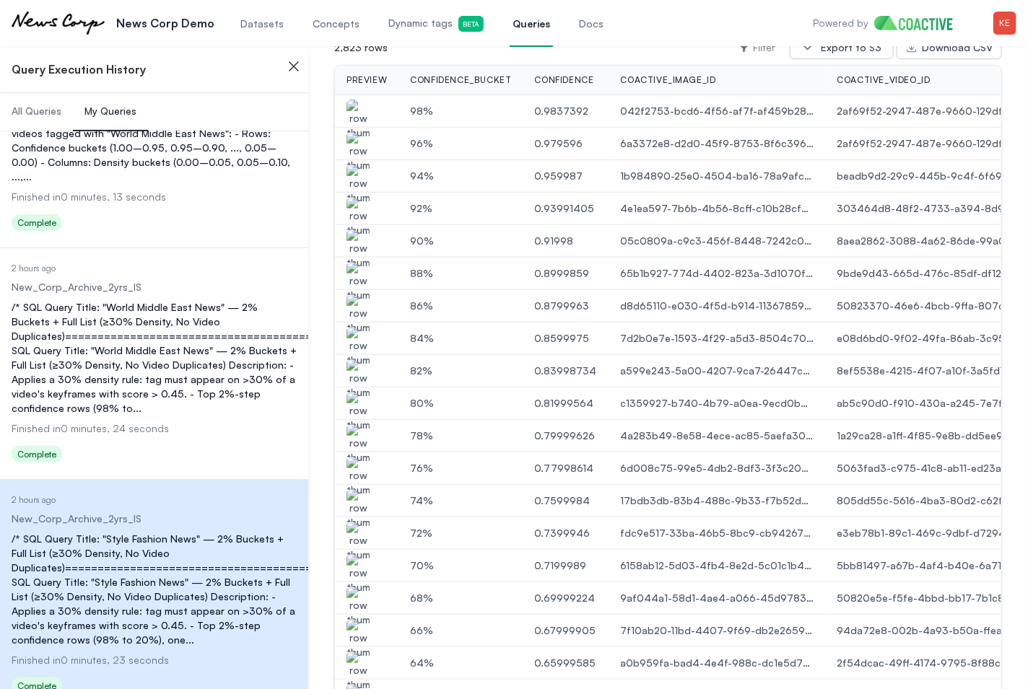
click at [356, 182] on img "button" at bounding box center [357, 185] width 23 height 40
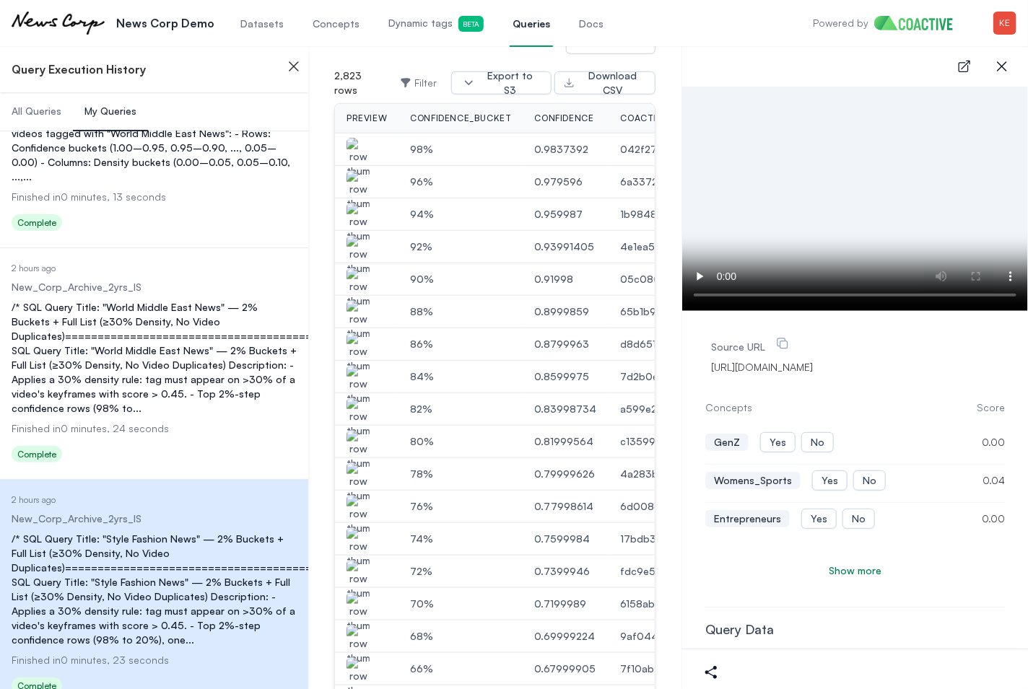
scroll to position [0, 0]
